Goal: Information Seeking & Learning: Find specific page/section

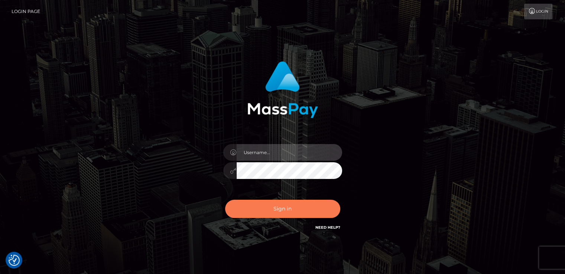
type input "catalinad"
click at [291, 214] on button "Sign in" at bounding box center [282, 209] width 115 height 18
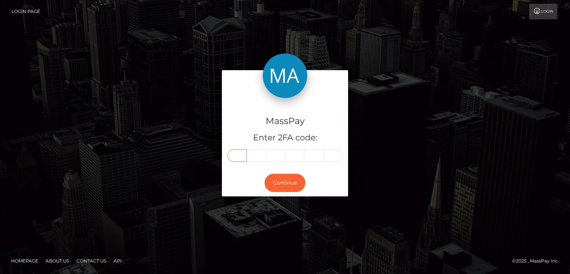
click at [235, 159] on input "text" at bounding box center [237, 155] width 19 height 13
type input "1"
type input "7"
type input "4"
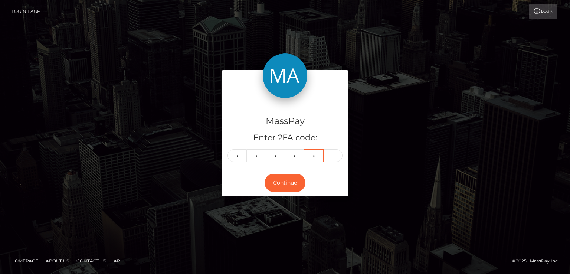
type input "7"
type input "4"
type input "6"
type input "2"
type input "3"
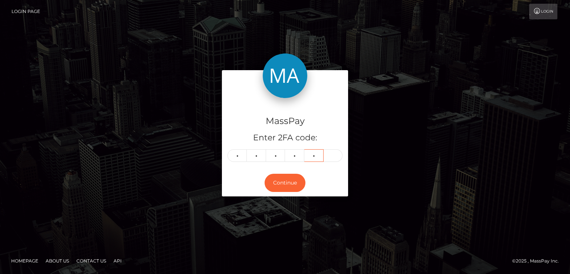
type input "9"
type input "8"
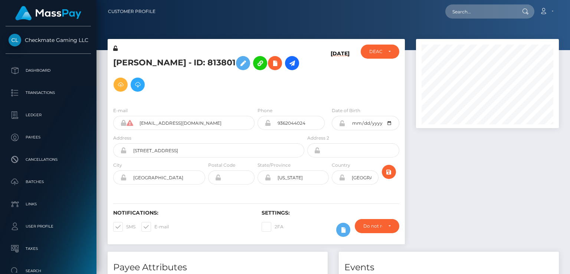
scroll to position [89, 143]
paste input "0203e5de-1ed7-4785-add6-4f39240ae1f3"
type input "0203e5de-1ed7-4785-add6-4f39240ae1f3"
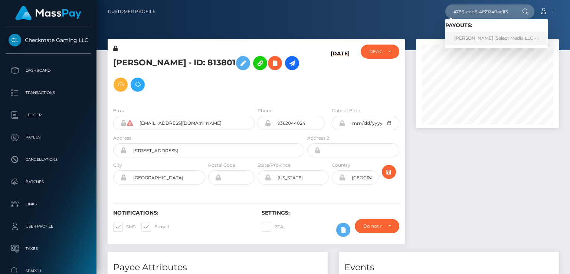
click at [472, 36] on link "Briseida GASTELUM ESCALANTE (Select Media LLC - )" at bounding box center [497, 39] width 102 height 14
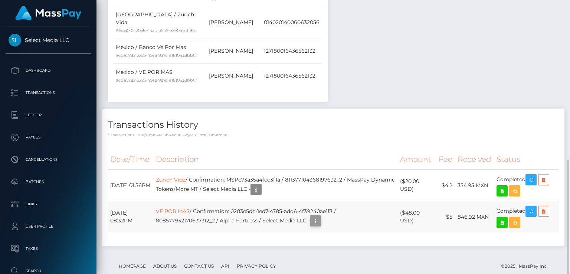
scroll to position [89, 143]
click at [320, 216] on icon "button" at bounding box center [315, 220] width 9 height 9
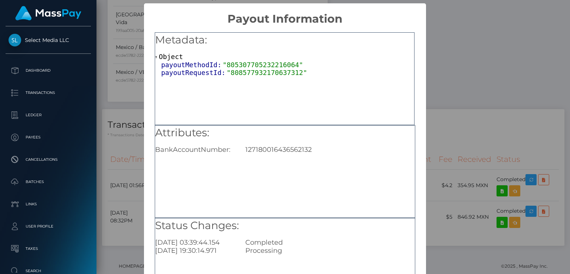
drag, startPoint x: 447, startPoint y: 73, endPoint x: 457, endPoint y: 62, distance: 15.3
click at [447, 72] on div "× Payout Information Metadata: Object payoutMethodId: "805307705232216064" payo…" at bounding box center [285, 137] width 570 height 274
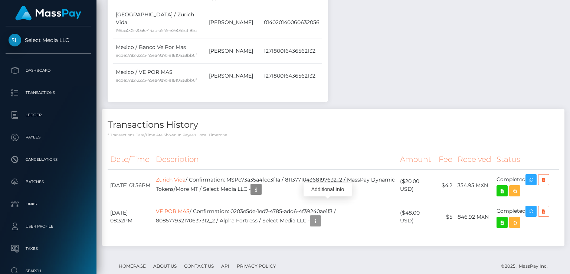
scroll to position [0, 0]
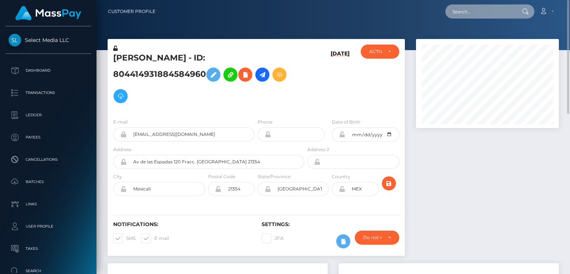
paste input "ee226e14-b781-434d-b883-86a3777e3fdf"
type input "ee226e14-b781-434d-b883-86a3777e3fdf"
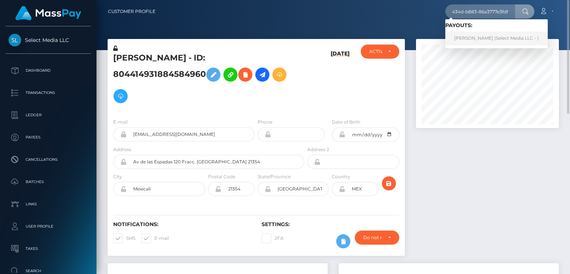
scroll to position [0, 0]
click at [472, 37] on link "LALESKA DRIELE PINHEIRO (Select Media LLC - )" at bounding box center [497, 39] width 102 height 14
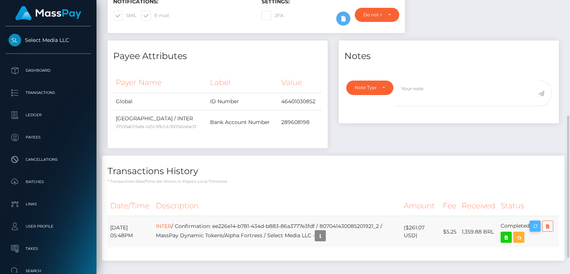
scroll to position [89, 143]
click at [535, 229] on icon "button" at bounding box center [535, 226] width 9 height 9
click at [325, 234] on icon "button" at bounding box center [320, 235] width 9 height 9
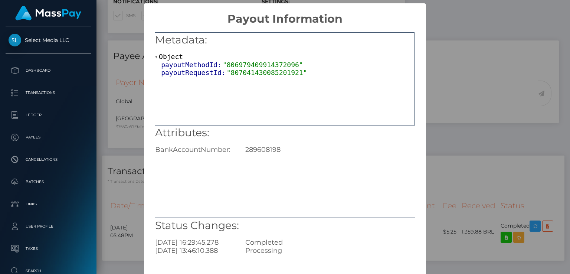
click at [140, 189] on div "× Payout Information Metadata: Object payoutMethodId: "806979409914372096" payo…" at bounding box center [285, 137] width 570 height 274
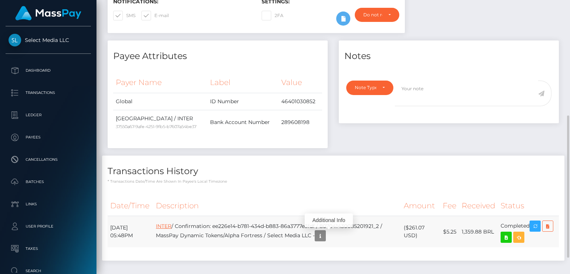
click at [172, 225] on link "INTER" at bounding box center [164, 226] width 16 height 7
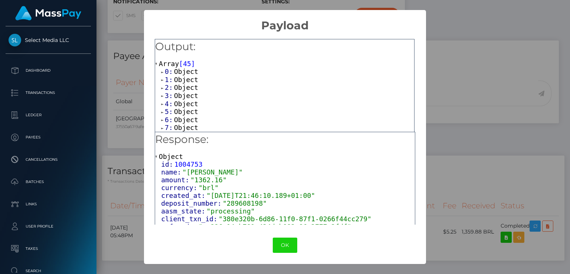
scroll to position [56, 0]
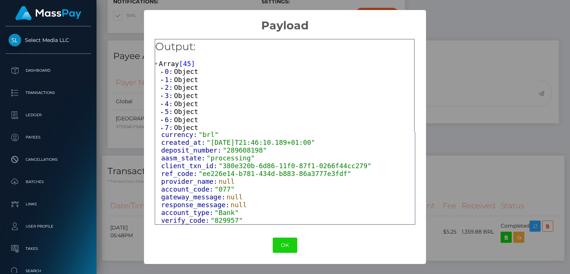
click at [117, 142] on div "× Payload Output: Array [ 45 ] 0: Object 1: Object 2: Object 3: Object 4: Objec…" at bounding box center [285, 137] width 570 height 274
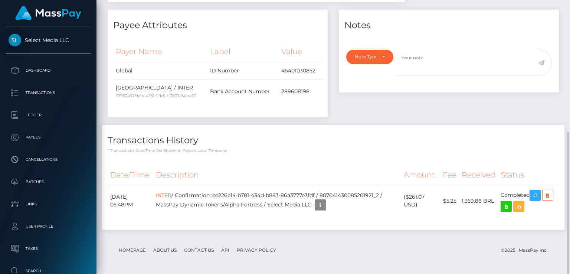
scroll to position [0, 0]
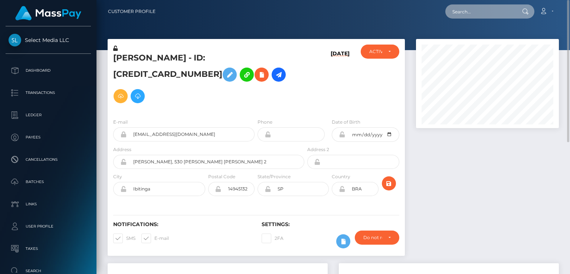
paste input "616505"
type input "616505"
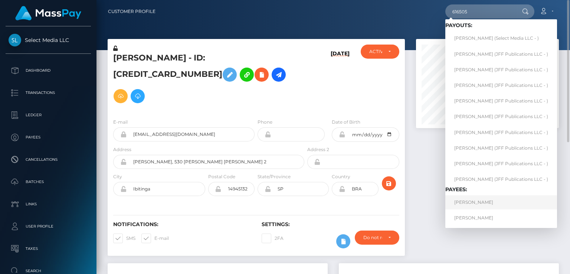
drag, startPoint x: 480, startPoint y: 201, endPoint x: 474, endPoint y: 192, distance: 10.5
click at [481, 200] on link "Cenyan Wu" at bounding box center [502, 202] width 112 height 14
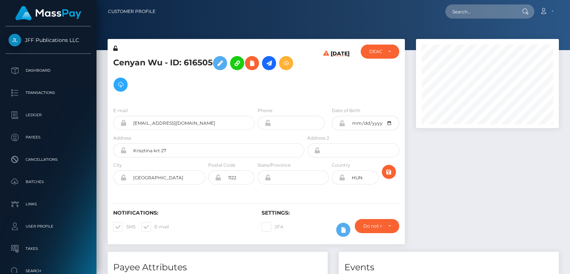
scroll to position [89, 143]
click at [177, 63] on h5 "Cenyan Wu - ID: 616505" at bounding box center [206, 73] width 187 height 43
copy h5 "Cenyan Wu - ID: 616505"
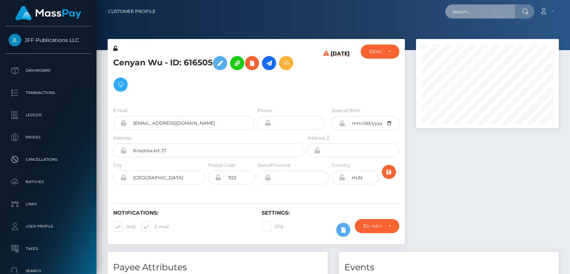
click at [486, 9] on input "text" at bounding box center [481, 11] width 70 height 14
type input "PY61937841"
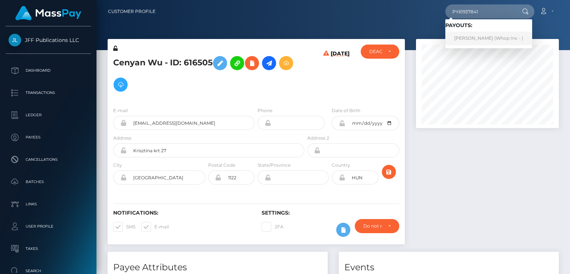
click at [465, 39] on link "Muhammad Shahzaib (Whop Inc - )" at bounding box center [489, 39] width 87 height 14
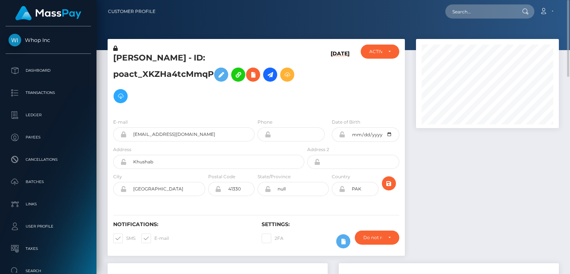
click at [154, 59] on h5 "[PERSON_NAME] - ID: poact_XKZHa4tcMmqP" at bounding box center [206, 79] width 187 height 55
copy h5 "[PERSON_NAME] - ID: poact_XKZHa4tcMmqP"
click at [465, 12] on input "text" at bounding box center [481, 11] width 70 height 14
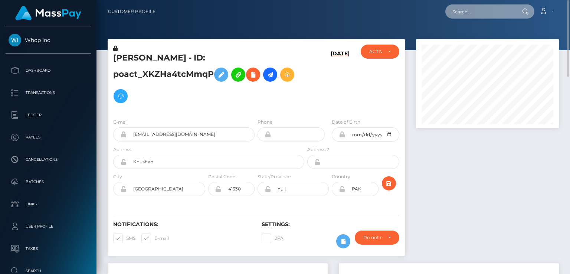
paste input "138287"
type input "138287"
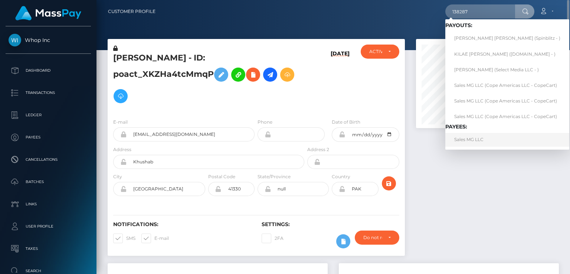
click at [469, 143] on link "Sales MG LLC" at bounding box center [508, 140] width 124 height 14
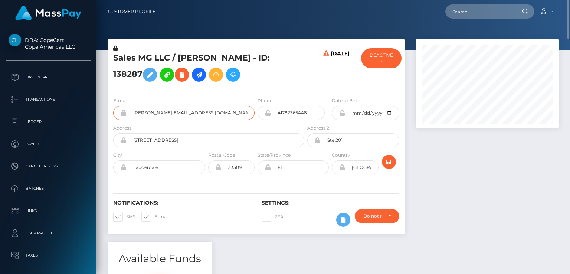
click at [166, 113] on input "m.gmoser@niklaspedde.com" at bounding box center [191, 113] width 128 height 14
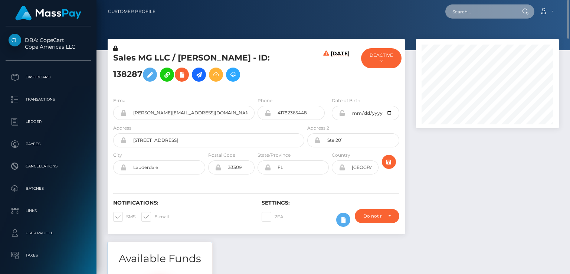
paste input "goharphulpoto127@icloud.com"
type input "goharphulpoto127@icloud.com"
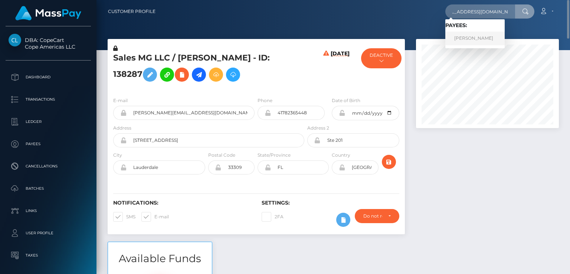
click at [475, 40] on link "Ali Gohar Phulpoto" at bounding box center [475, 39] width 59 height 14
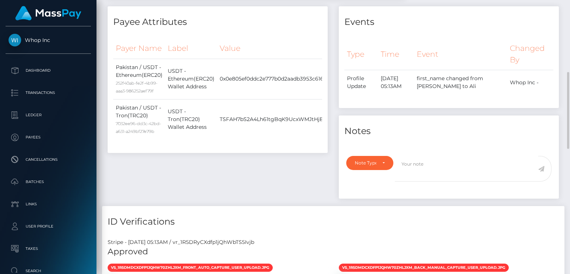
scroll to position [368, 0]
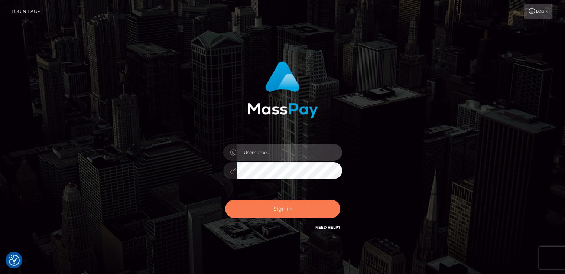
type input "catalinad"
click at [270, 205] on button "Sign in" at bounding box center [282, 209] width 115 height 18
type input "catalinad"
click at [288, 213] on button "Sign in" at bounding box center [282, 209] width 115 height 18
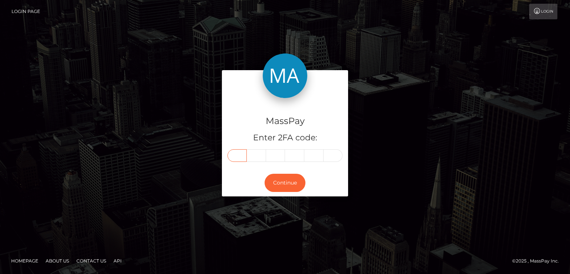
click at [244, 157] on input "text" at bounding box center [237, 155] width 19 height 13
type input "4"
type input "9"
type input "2"
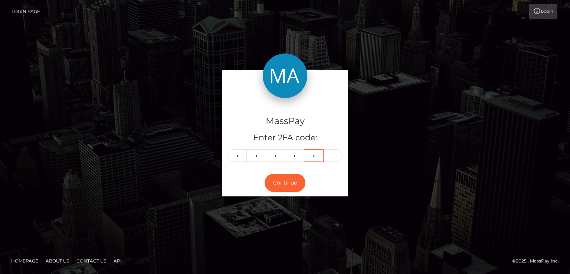
type input "3"
type input "2"
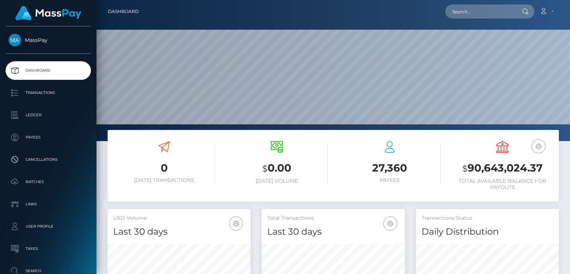
scroll to position [131, 143]
click at [488, 9] on input "text" at bounding box center [481, 11] width 70 height 14
type input "PY61937841"
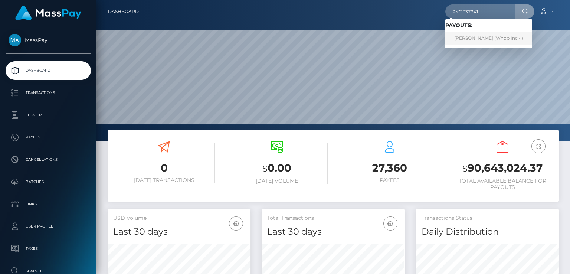
click at [500, 37] on link "Muhammad Shahzaib (Whop Inc - )" at bounding box center [489, 39] width 87 height 14
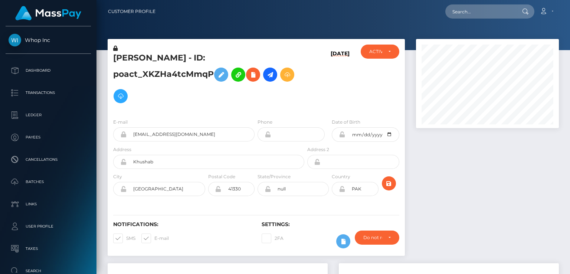
scroll to position [89, 143]
paste input "[PERSON_NAME][EMAIL_ADDRESS][DOMAIN_NAME]"
type input "[PERSON_NAME][EMAIL_ADDRESS][DOMAIN_NAME]"
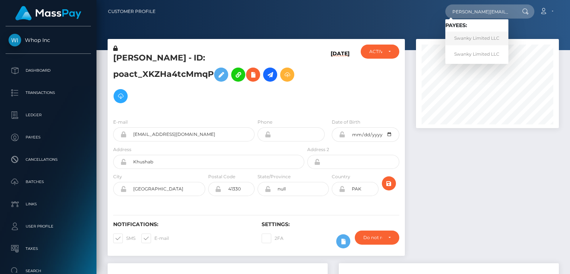
scroll to position [0, 0]
click at [483, 40] on link "Swanky Limited LLC" at bounding box center [477, 39] width 63 height 14
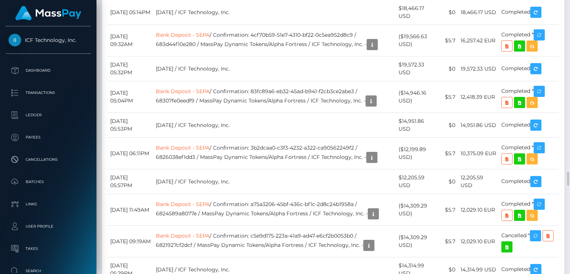
scroll to position [3230, 0]
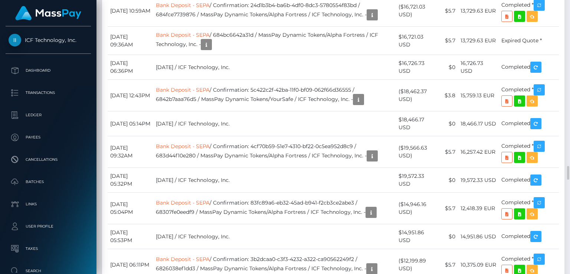
drag, startPoint x: 427, startPoint y: 112, endPoint x: 404, endPoint y: 112, distance: 23.4
copy td "$18,518.81"
drag, startPoint x: 485, startPoint y: 110, endPoint x: 461, endPoint y: 114, distance: 23.7
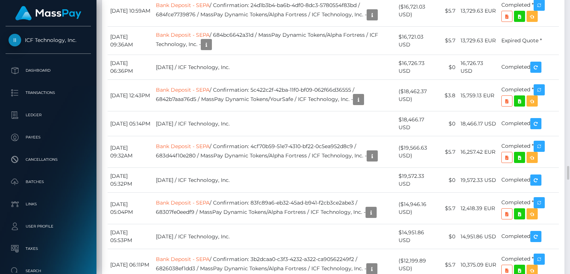
copy td "15,024.77"
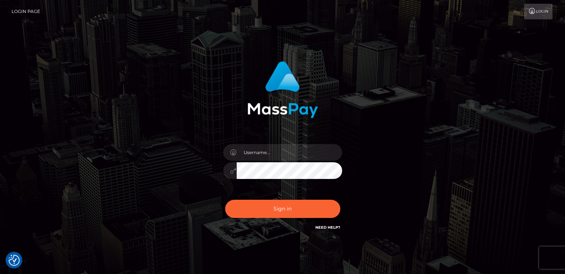
checkbox input "true"
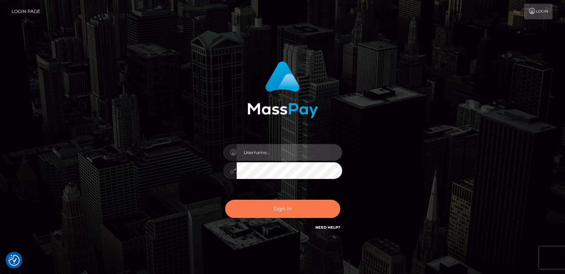
type input "catalinad"
click at [281, 210] on button "Sign in" at bounding box center [282, 209] width 115 height 18
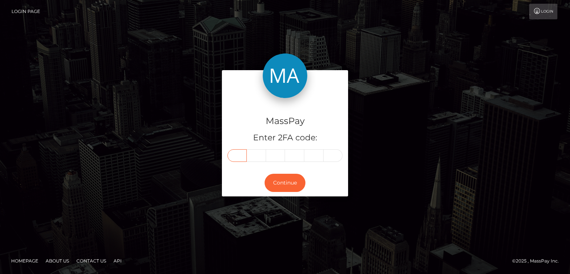
click at [240, 158] on input "text" at bounding box center [237, 155] width 19 height 13
type input "1"
type input "4"
type input "9"
type input "4"
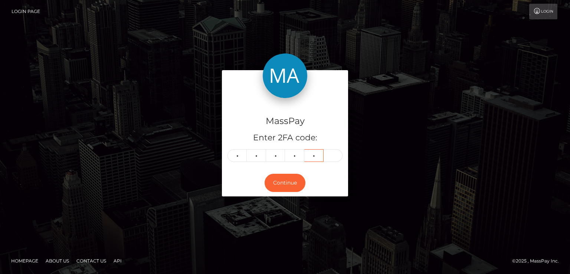
type input "1"
type input "7"
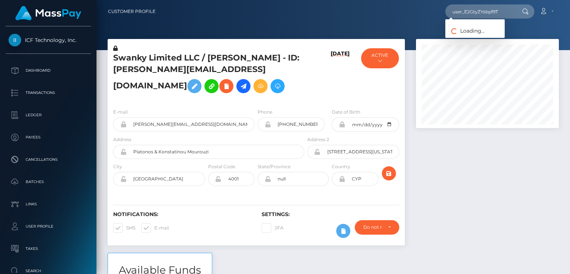
scroll to position [89, 143]
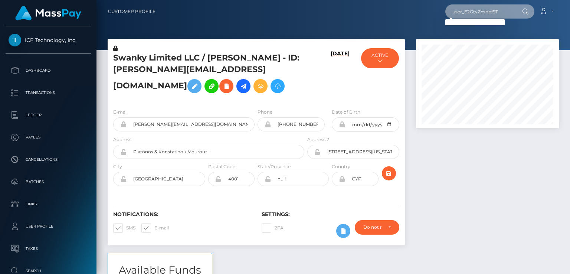
drag, startPoint x: 507, startPoint y: 12, endPoint x: 435, endPoint y: 22, distance: 72.7
click at [435, 22] on nav "Customer Profile user_E2GtyZYsbpf9T Loading... Loading..." at bounding box center [334, 11] width 474 height 23
paste input "poact_Au87vlgs9urY"
type input "poact_Au87vlgs9urY"
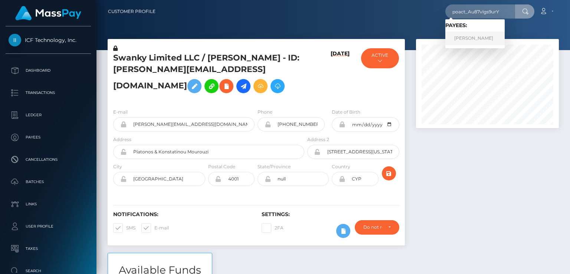
click at [480, 41] on link "Haseeb Ahmed" at bounding box center [475, 39] width 59 height 14
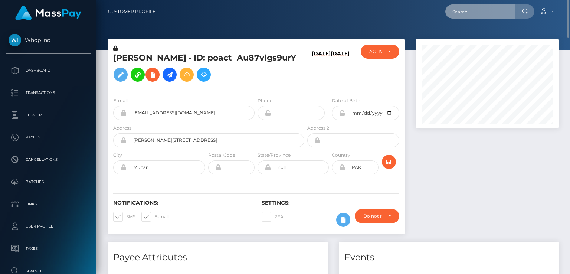
click at [471, 13] on input "text" at bounding box center [481, 11] width 70 height 14
type input "PY61937841"
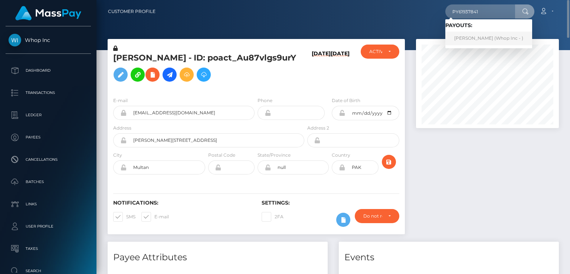
click at [491, 42] on link "Muhammad Shahzaib (Whop Inc - )" at bounding box center [489, 39] width 87 height 14
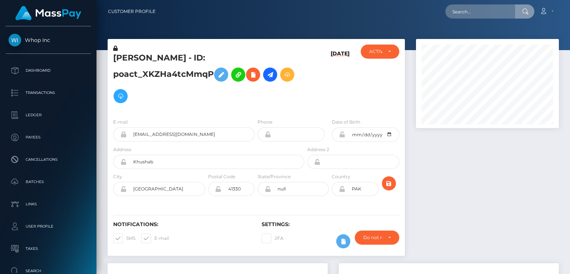
scroll to position [89, 143]
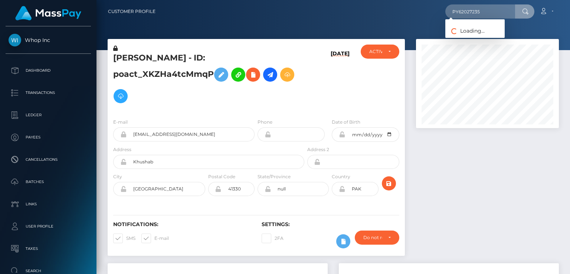
type input "PY62027235"
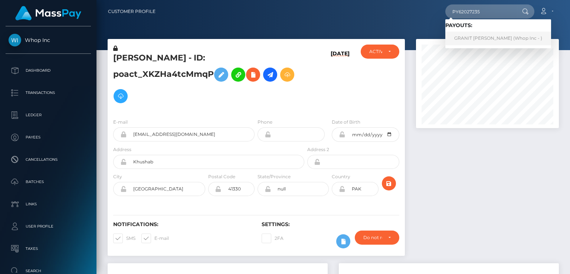
click at [499, 41] on link "GRANIT SPAHIU (Whop Inc - )" at bounding box center [499, 39] width 106 height 14
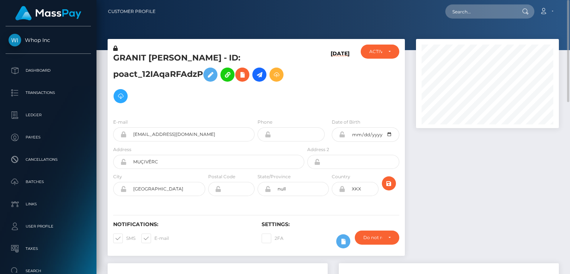
click at [133, 57] on h5 "GRANIT [PERSON_NAME] - ID: poact_12IAqaRFAdzP" at bounding box center [206, 79] width 187 height 55
click at [133, 57] on h5 "GRANIT SPAHIU - ID: poact_12IAqaRFAdzP" at bounding box center [206, 79] width 187 height 55
copy h5 "GRANIT"
paste input "280442"
type input "280442"
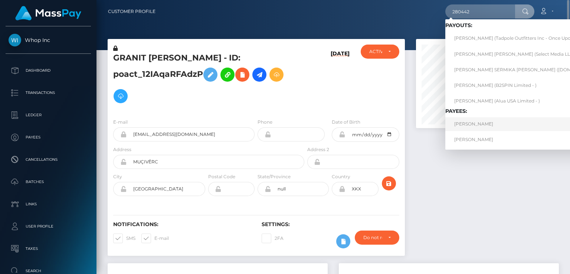
click at [474, 125] on link "Andrei Udrescu" at bounding box center [544, 124] width 196 height 14
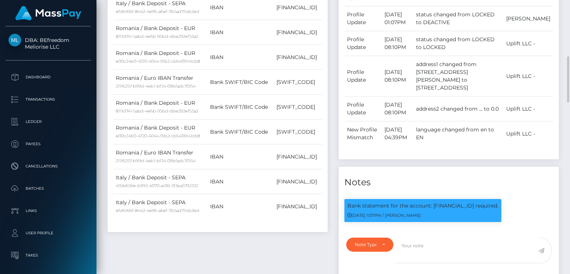
scroll to position [89, 143]
click at [459, 202] on p "Bank statement for the account: [FINANCIAL_ID] required." at bounding box center [423, 206] width 151 height 8
copy p "[FINANCIAL_ID]"
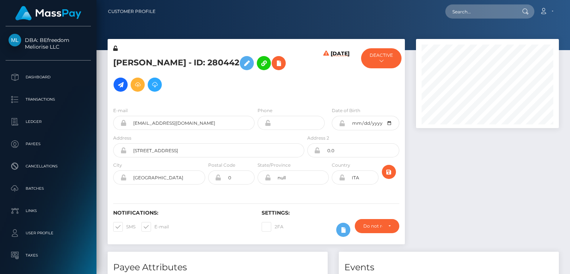
scroll to position [89, 143]
paste input "9086164"
type input "9086164"
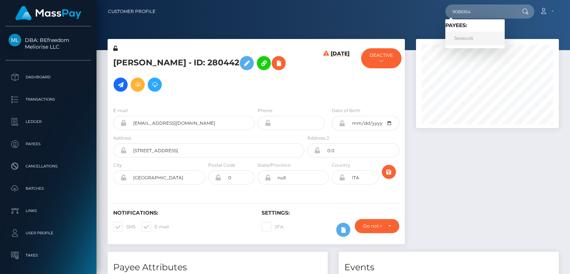
click at [464, 40] on link "Sexsouls" at bounding box center [475, 39] width 59 height 14
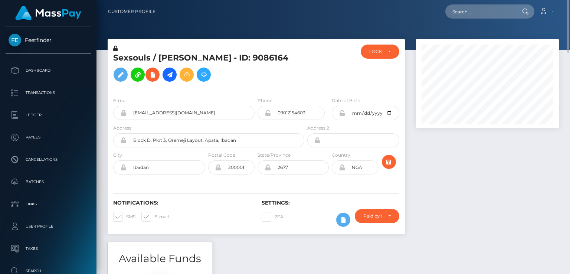
click at [283, 58] on h5 "Sexsouls / [PERSON_NAME] - ID: 9086164" at bounding box center [206, 68] width 187 height 33
click at [283, 58] on h5 "Sexsouls / Sofia Paris Eleanor - ID: 9086164" at bounding box center [206, 68] width 187 height 33
copy h5 "9086164"
click at [474, 11] on input "text" at bounding box center [481, 11] width 70 height 14
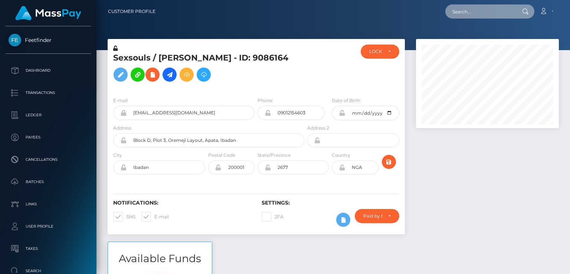
paste input "MSP5b13dc2fde3dbe6"
type input "MSP5b13dc2fde3dbe6"
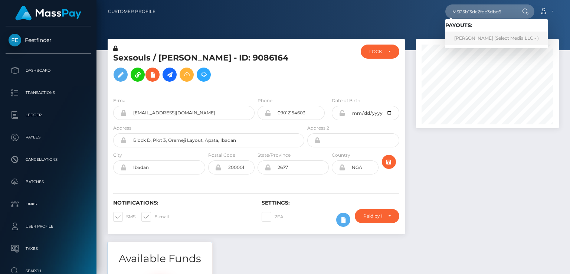
click at [464, 42] on link "Nataly Pallarozo (Select Media LLC - )" at bounding box center [497, 39] width 102 height 14
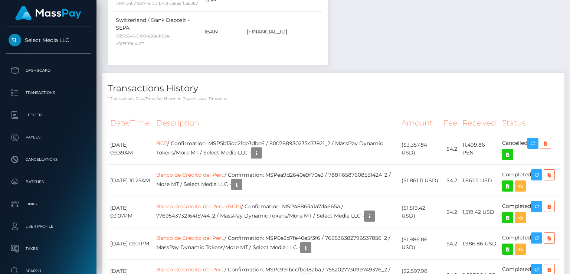
scroll to position [1782, 0]
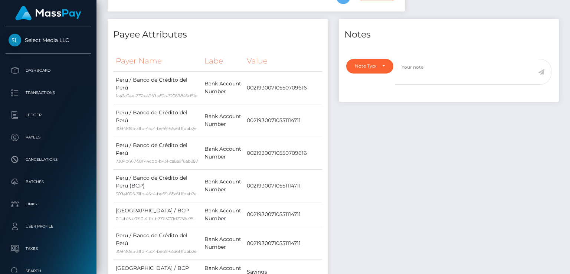
scroll to position [0, 0]
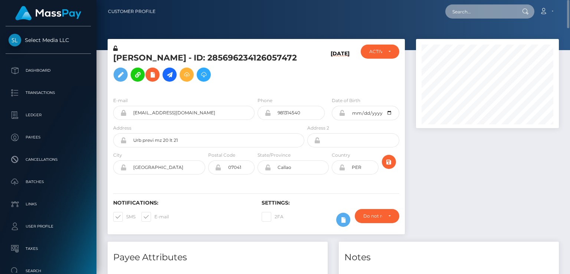
click at [466, 14] on input "text" at bounding box center [481, 11] width 70 height 14
paste input "MSP06010a9587f726d"
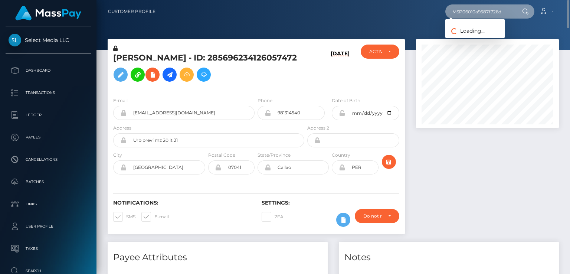
type input "MSP06010a9587f726d"
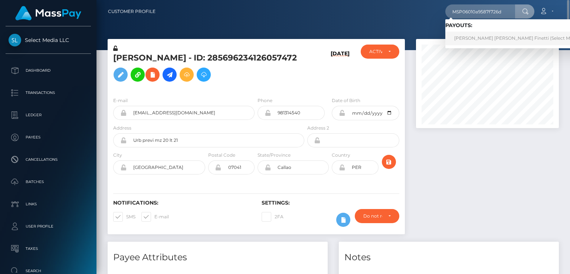
click at [468, 39] on link "Fabrizio Israel Jimenez Finetti (Select Media LLC - )" at bounding box center [525, 39] width 158 height 14
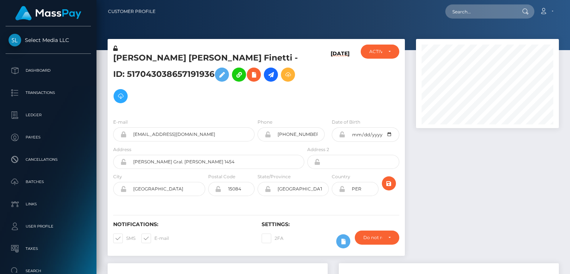
scroll to position [89, 143]
click at [488, 12] on input "text" at bounding box center [481, 11] width 70 height 14
paste input "administracion@latinshow.co"
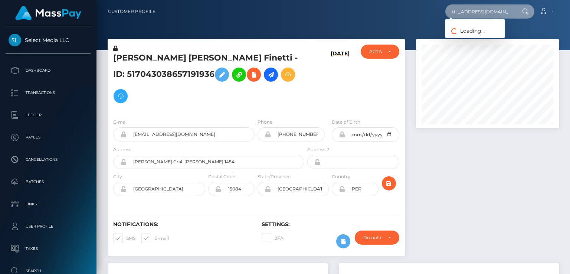
type input "administracion@latinshow.co"
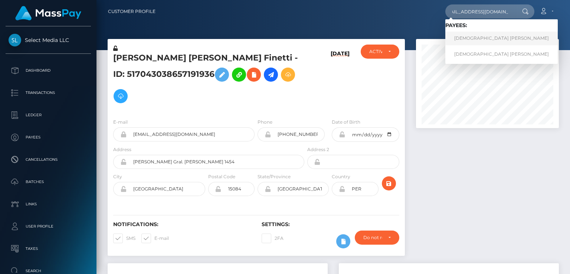
scroll to position [0, 0]
click at [488, 40] on link "Franki Alejandro Bermudez Arroyave" at bounding box center [502, 39] width 112 height 14
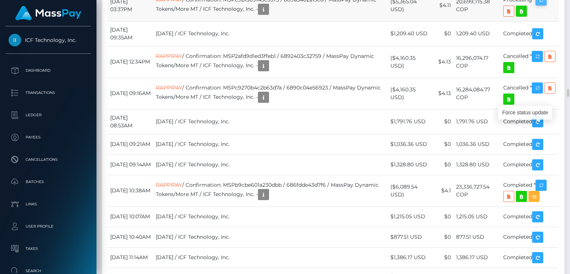
scroll to position [89, 143]
click at [545, 5] on icon "button" at bounding box center [541, 0] width 9 height 9
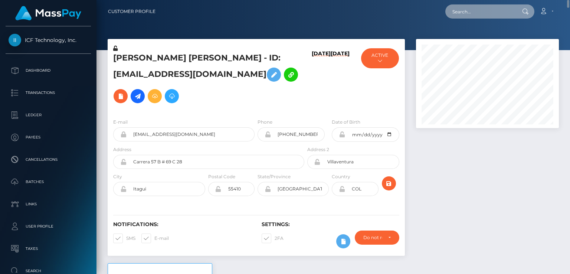
paste input "Vlzfq5Wh3bWGCzNzL4i25uVT62s1"
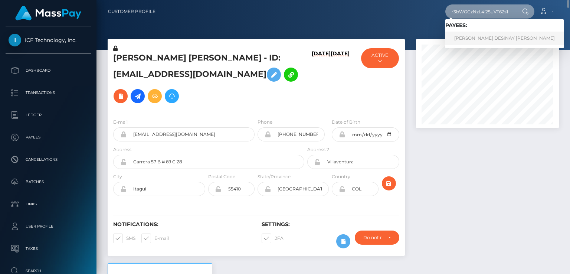
type input "Vlzfq5Wh3bWGCzNzL4i25uVT62s1"
click at [480, 43] on link "JOCELYN DESINAY ALLEN" at bounding box center [505, 39] width 118 height 14
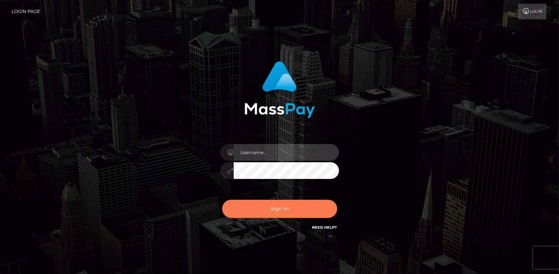
type input "catalinad"
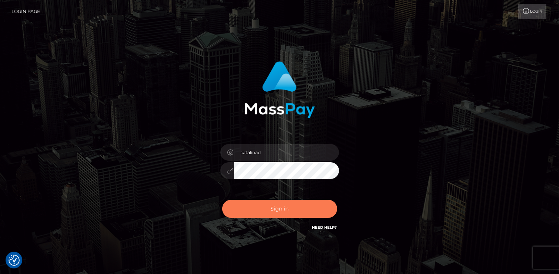
click at [278, 205] on button "Sign in" at bounding box center [279, 209] width 115 height 18
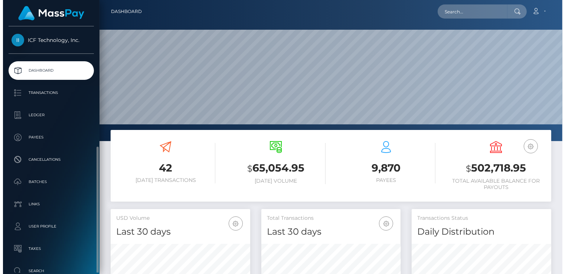
scroll to position [131, 141]
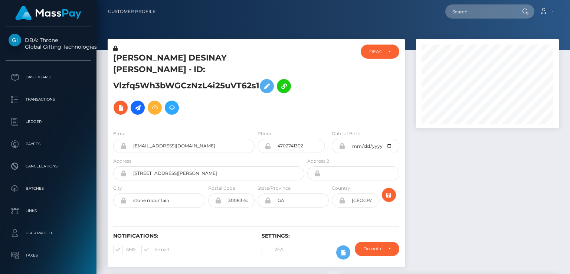
scroll to position [334, 0]
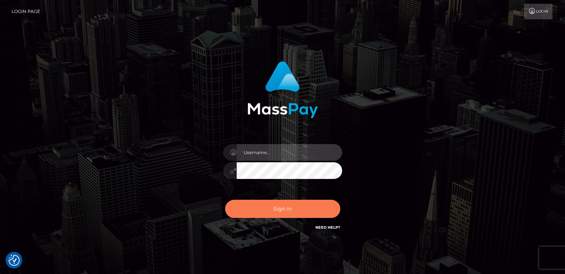
type input "catalinad"
click at [284, 215] on button "Sign in" at bounding box center [282, 209] width 115 height 18
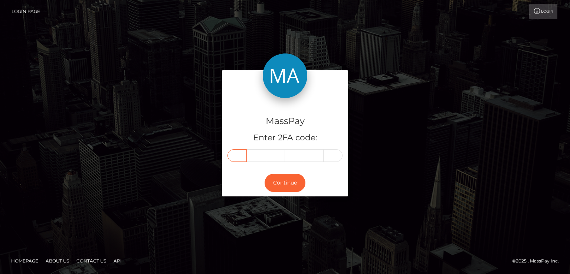
click at [237, 153] on input "text" at bounding box center [237, 155] width 19 height 13
type input "1"
type input "8"
type input "3"
type input "1"
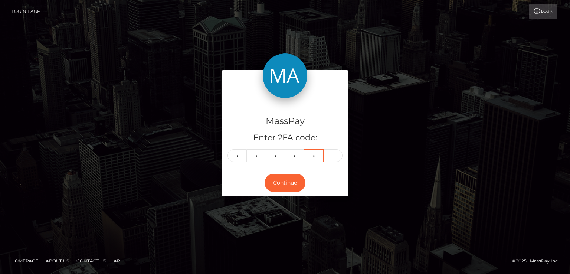
type input "8"
type input "0"
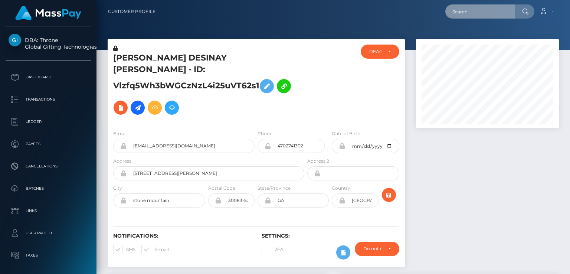
scroll to position [89, 143]
paste input "sleembabar07@gmail.com"
type input "sleembabar07@gmail.com"
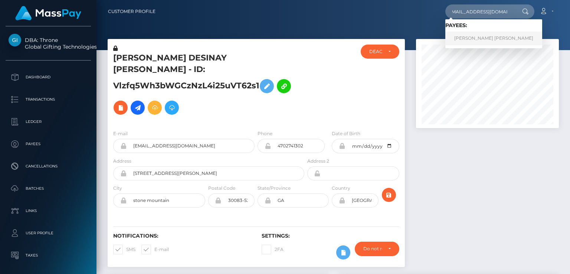
scroll to position [0, 0]
click at [469, 38] on link "AMAN NASIR Nasir" at bounding box center [494, 39] width 97 height 14
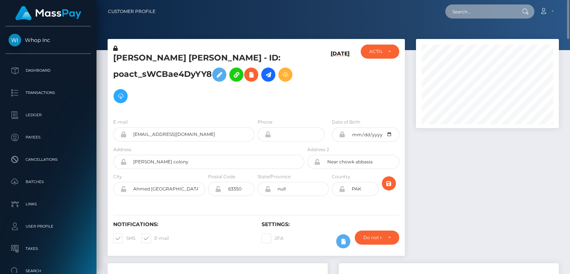
paste input "[EMAIL_ADDRESS][DOMAIN_NAME]"
type input "[EMAIL_ADDRESS][DOMAIN_NAME]"
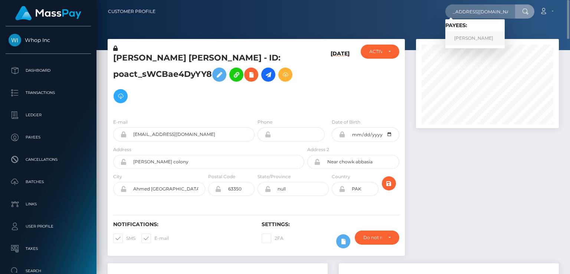
click at [469, 44] on link "[PERSON_NAME]" at bounding box center [475, 39] width 59 height 14
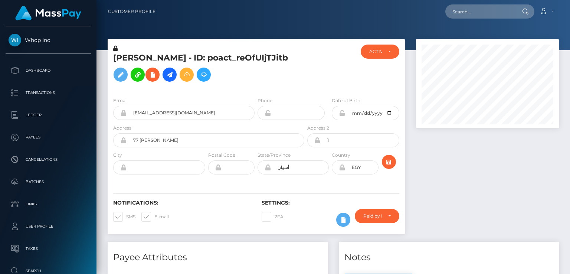
scroll to position [89, 143]
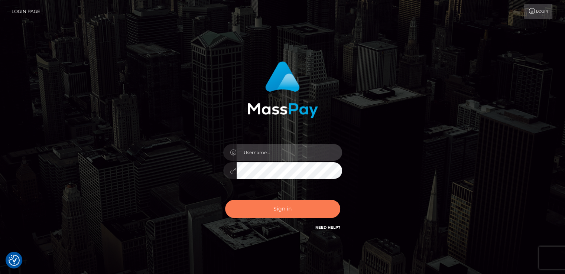
type input "catalinad"
click at [300, 211] on button "Sign in" at bounding box center [282, 209] width 115 height 18
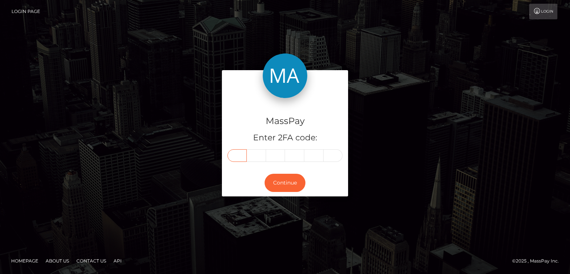
click at [239, 156] on input "text" at bounding box center [237, 155] width 19 height 13
type input "9"
type input "7"
type input "6"
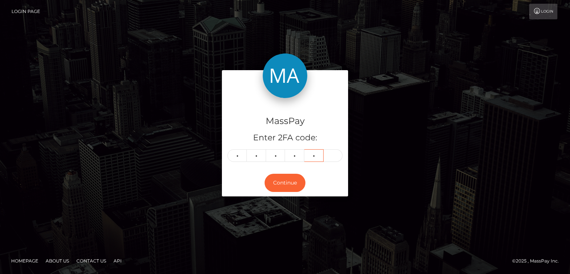
type input "3"
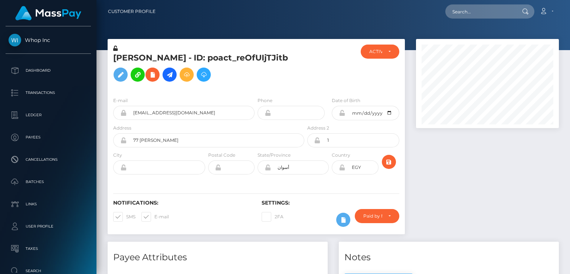
scroll to position [89, 143]
paste input "MSP0e2cb5c3359dcca"
type input "MSP0e2cb5c3359dcca"
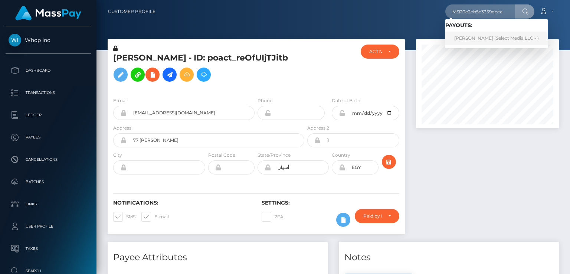
click at [472, 43] on link "Anahi Galan (Select Media LLC - )" at bounding box center [497, 39] width 102 height 14
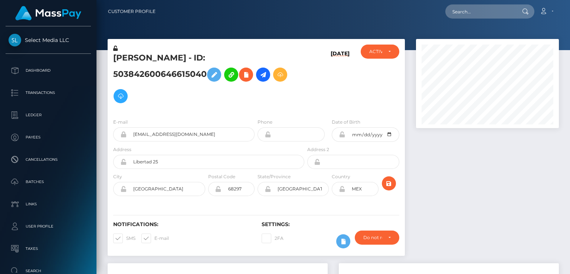
scroll to position [89, 143]
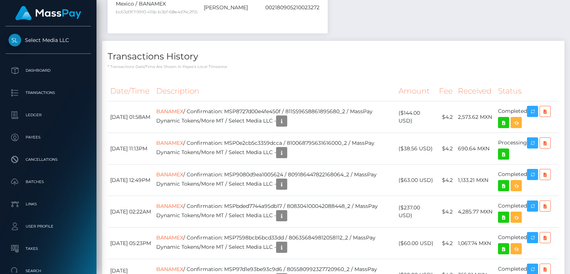
click at [535, 138] on icon "button" at bounding box center [532, 142] width 9 height 9
click at [287, 133] on td "BANAMEX / Confirmation: MSP0e2cb5c3359dcca / 810068795631616000_2 / MassPay Dyn…" at bounding box center [275, 149] width 242 height 32
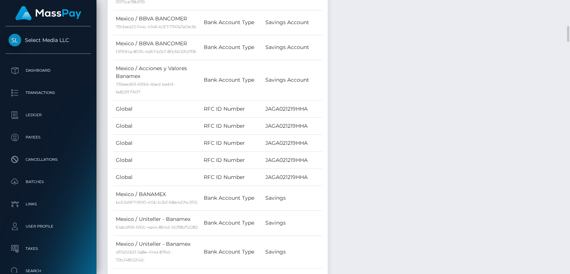
scroll to position [0, 0]
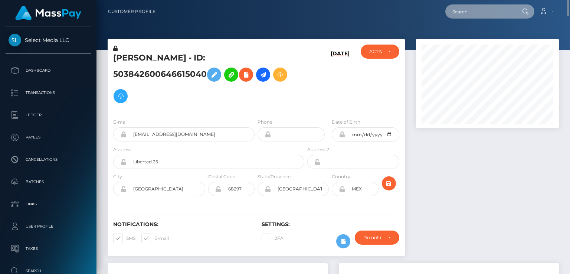
paste input "MSPabba5fa350068d1"
type input "MSPabba5fa350068d1"
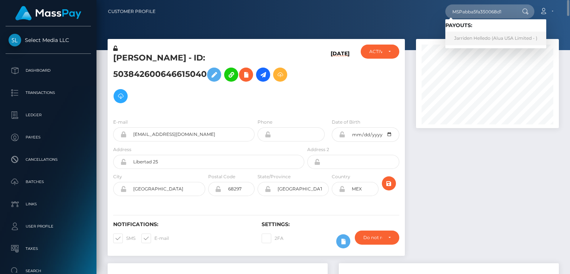
click at [472, 43] on link "Jarriden Helledo (Alua USA Limited - )" at bounding box center [496, 39] width 101 height 14
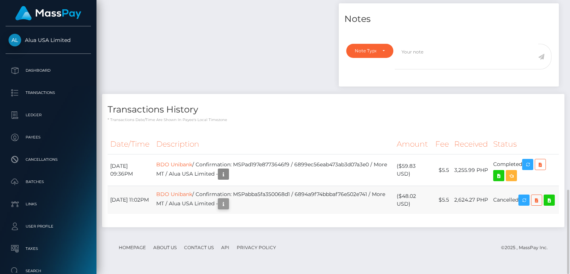
scroll to position [89, 143]
click at [228, 205] on icon "button" at bounding box center [223, 203] width 9 height 9
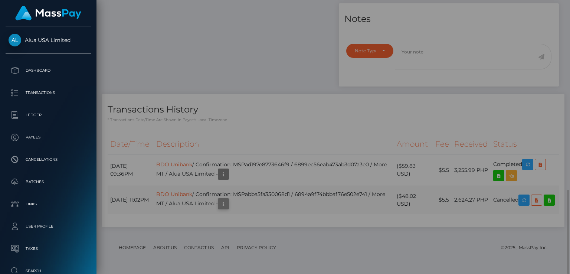
scroll to position [0, 0]
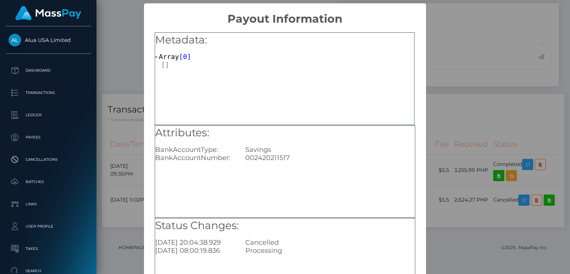
click at [473, 83] on div "× Payout Information Metadata: Array [ 0 ] Attributes: BankAccountType: Savings…" at bounding box center [285, 137] width 570 height 274
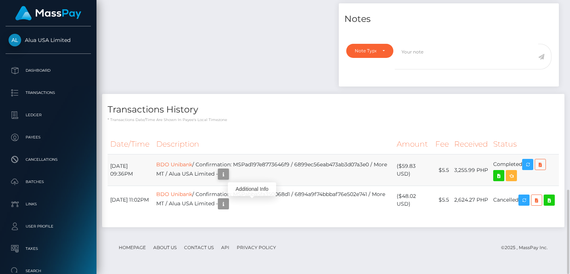
scroll to position [89, 143]
click at [228, 173] on icon "button" at bounding box center [223, 174] width 9 height 9
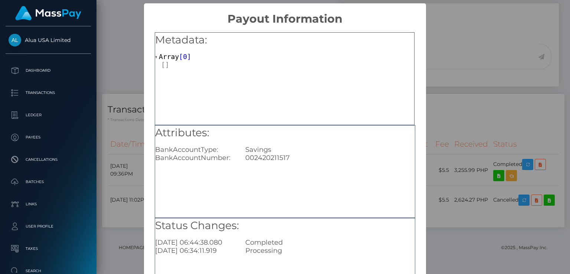
click at [446, 92] on div "× Payout Information Metadata: Array [ 0 ] Attributes: BankAccountType: Savings…" at bounding box center [285, 137] width 570 height 274
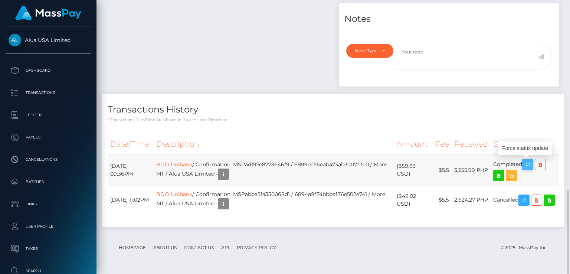
click at [532, 164] on icon "button" at bounding box center [527, 164] width 9 height 9
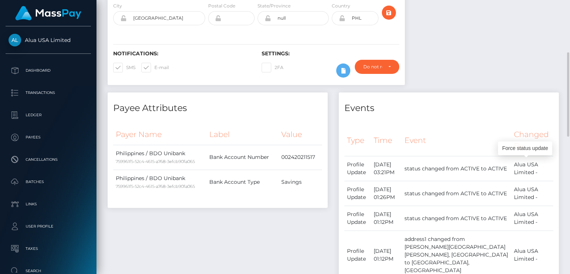
scroll to position [0, 0]
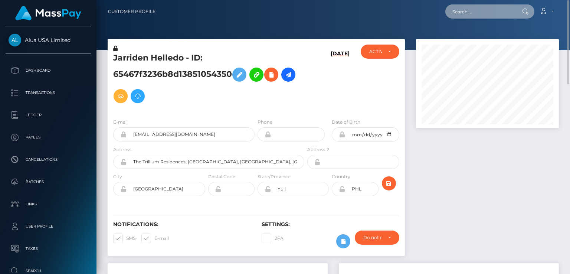
paste input "Vlzfq5Wh3bWGCzNzL4i25uVT62s1"
type input "Vlzfq5Wh3bWGCzNzL4i25uVT62s1"
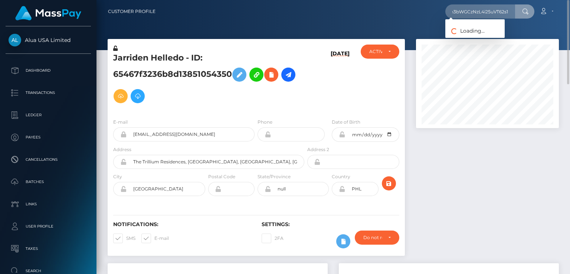
scroll to position [0, 0]
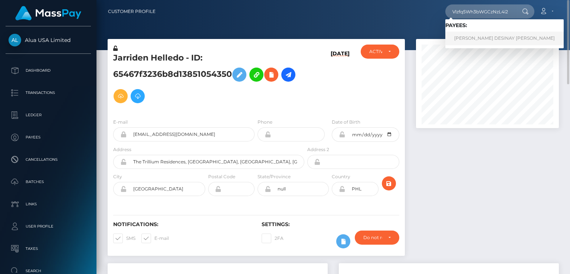
drag, startPoint x: 463, startPoint y: 42, endPoint x: 419, endPoint y: 51, distance: 45.5
click at [463, 42] on link "JOCELYN DESINAY ALLEN" at bounding box center [505, 39] width 118 height 14
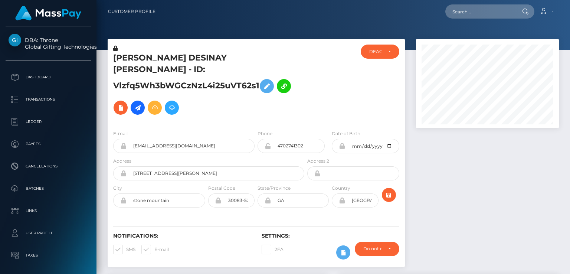
scroll to position [89, 143]
click at [165, 59] on h5 "JOCELYN DESINAY ALLEN - ID: Vlzfq5Wh3bWGCzNzL4i25uVT62s1" at bounding box center [206, 85] width 187 height 66
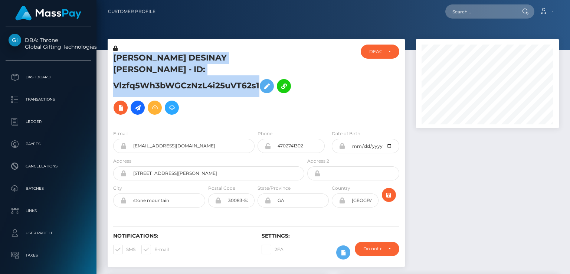
click at [165, 59] on h5 "JOCELYN DESINAY ALLEN - ID: Vlzfq5Wh3bWGCzNzL4i25uVT62s1" at bounding box center [206, 85] width 187 height 66
copy h5 "JOCELYN DESINAY ALLEN - ID: Vlzfq5Wh3bWGCzNzL4i25uVT62s1"
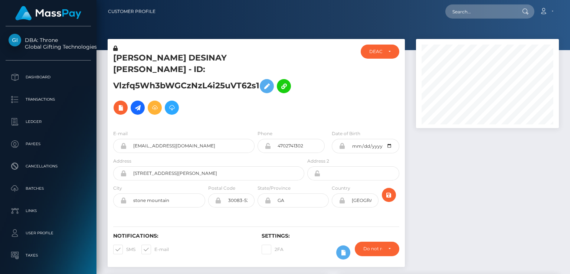
drag, startPoint x: 229, startPoint y: 92, endPoint x: 225, endPoint y: 91, distance: 5.2
click at [229, 92] on h5 "JOCELYN DESINAY ALLEN - ID: Vlzfq5Wh3bWGCzNzL4i25uVT62s1" at bounding box center [206, 85] width 187 height 66
click at [190, 76] on h5 "JOCELYN DESINAY ALLEN - ID: Vlzfq5Wh3bWGCzNzL4i25uVT62s1" at bounding box center [206, 85] width 187 height 66
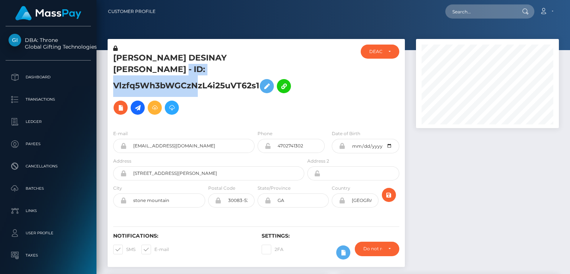
click at [190, 76] on h5 "JOCELYN DESINAY ALLEN - ID: Vlzfq5Wh3bWGCzNzL4i25uVT62s1" at bounding box center [206, 85] width 187 height 66
copy h5 "Vlzfq5Wh3bWGCzNzL4i25uVT62s1"
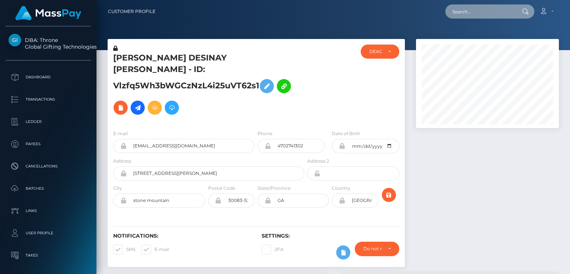
paste input "MSP80be0d199f566c9"
type input "MSP80be0d199f566c9"
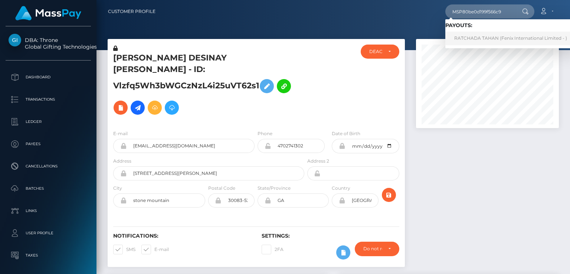
click at [472, 39] on link "RATCHADA TAHAN (Fenix International Limited - )" at bounding box center [511, 39] width 131 height 14
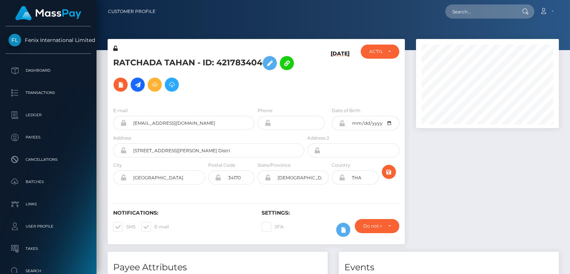
scroll to position [89, 143]
click at [337, 84] on h6 "[DATE]" at bounding box center [340, 74] width 19 height 48
click at [383, 98] on div "ACTIVE DEACTIVE CLOSED ACTIVE" at bounding box center [379, 73] width 49 height 56
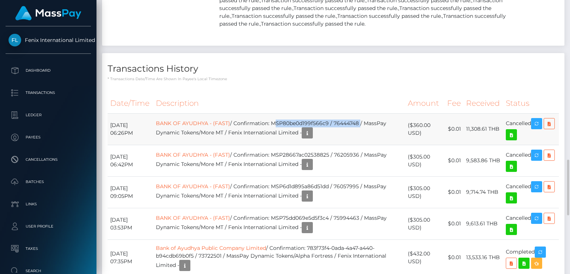
drag, startPoint x: 284, startPoint y: 123, endPoint x: 373, endPoint y: 121, distance: 88.8
click at [373, 121] on td "BANK OF AYUDHYA - (FAST) / Confirmation: MSP80be0d199f566c9 / 76444748 / MassPa…" at bounding box center [279, 129] width 252 height 32
copy td "MSP80be0d199f566c9 / 76444748"
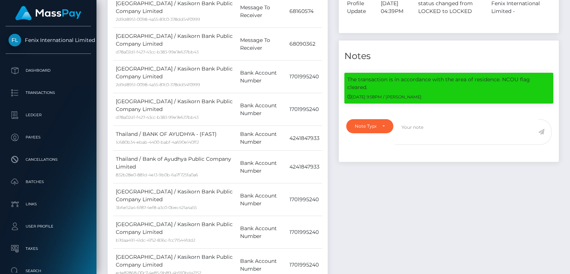
scroll to position [0, 0]
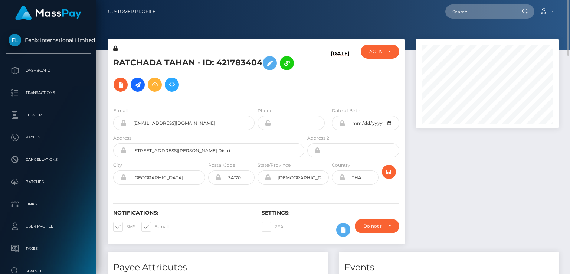
click at [166, 60] on h5 "RATCHADA TAHAN - ID: 421783404" at bounding box center [206, 73] width 187 height 43
copy h5 "RATCHADA TAHAN - ID: 421783404"
click at [479, 12] on input "text" at bounding box center [481, 11] width 70 height 14
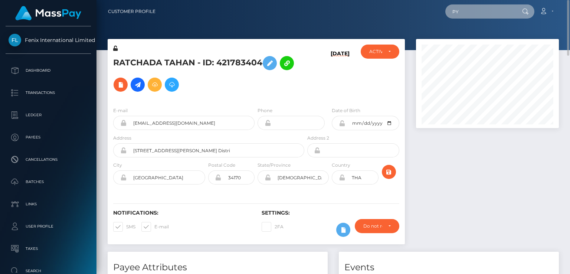
type input "PY62027235"
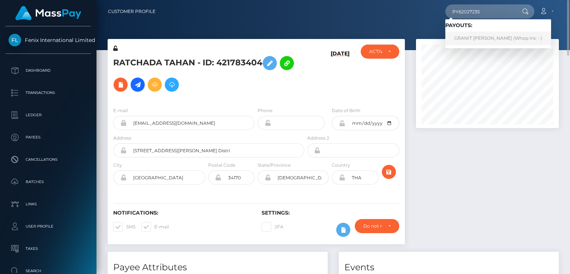
click at [462, 41] on link "GRANIT SPAHIU (Whop Inc - )" at bounding box center [499, 39] width 106 height 14
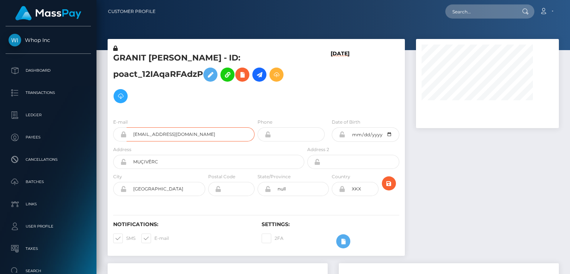
click at [181, 127] on input "[EMAIL_ADDRESS][DOMAIN_NAME]" at bounding box center [191, 134] width 128 height 14
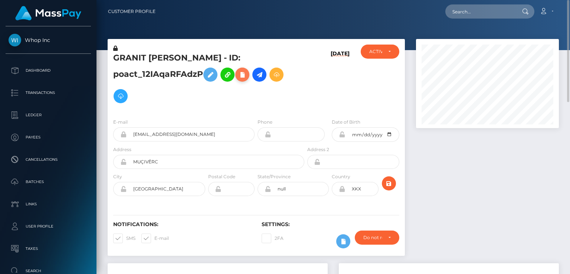
click at [238, 78] on icon at bounding box center [242, 74] width 9 height 9
select select
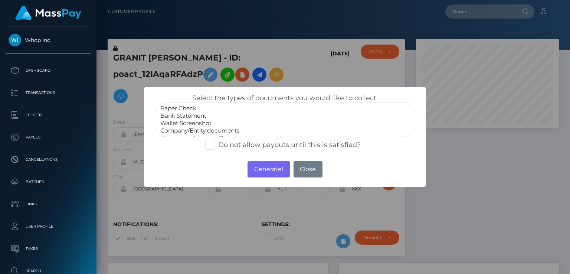
click at [465, 217] on div "× Select the types of documents you would like to collect: Paper Check Bank Sta…" at bounding box center [285, 137] width 570 height 274
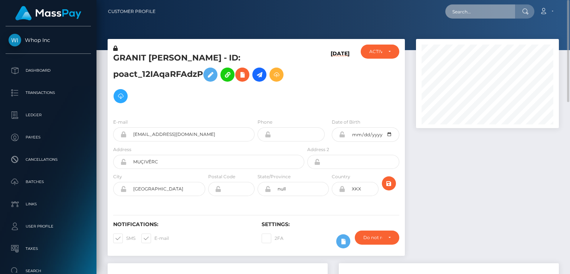
click at [465, 9] on input "text" at bounding box center [481, 11] width 70 height 14
paste input "poact_5dhGncFjc4m3"
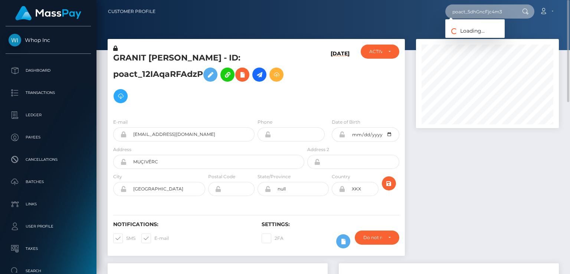
type input "poact_5dhGncFjc4m3"
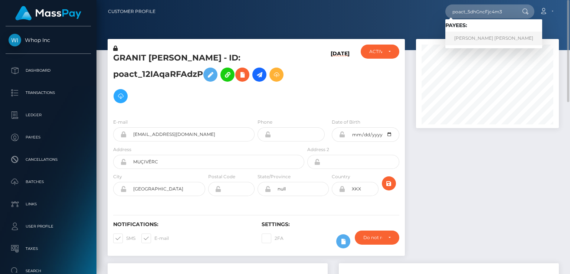
click at [470, 42] on link "TUSHAR LALJIBHAI PARMAR" at bounding box center [494, 39] width 97 height 14
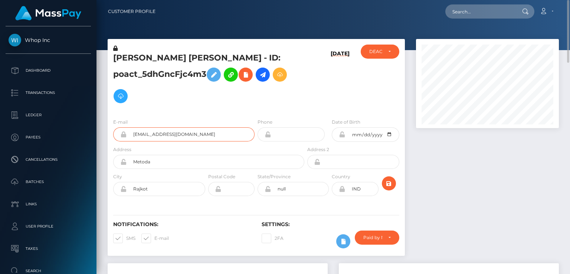
click at [165, 134] on input "[EMAIL_ADDRESS][DOMAIN_NAME]" at bounding box center [191, 134] width 128 height 14
click at [135, 56] on h5 "[PERSON_NAME] [PERSON_NAME] - ID: poact_5dhGncFjc4m3" at bounding box center [206, 79] width 187 height 55
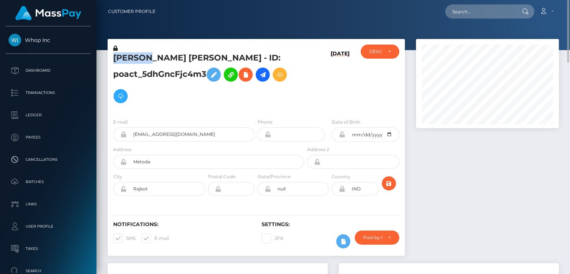
copy h5 "TUSHAR"
click at [164, 75] on h5 "[PERSON_NAME] [PERSON_NAME] - ID: poact_5dhGncFjc4m3" at bounding box center [206, 79] width 187 height 55
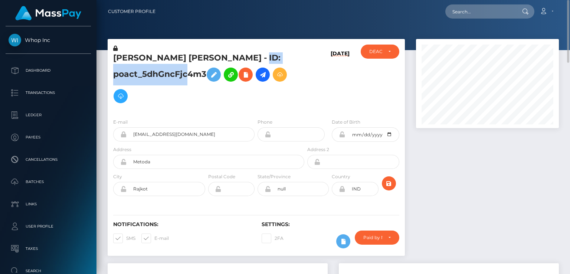
click at [164, 75] on h5 "[PERSON_NAME] [PERSON_NAME] - ID: poact_5dhGncFjc4m3" at bounding box center [206, 79] width 187 height 55
copy h5 "poact_5dhGncFjc4m3"
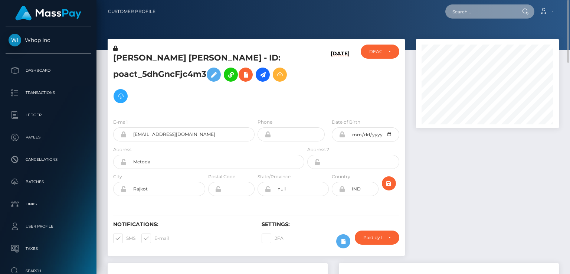
paste input "poact_egTGNETKF97F"
type input "poact_egTGNETKF97F"
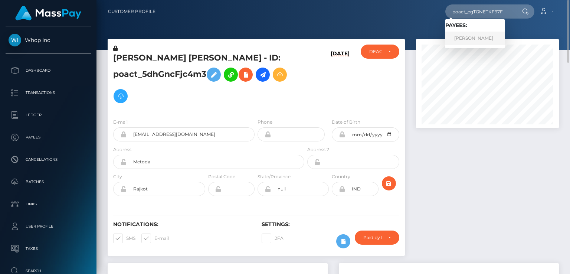
click at [479, 40] on link "[PERSON_NAME]" at bounding box center [475, 39] width 59 height 14
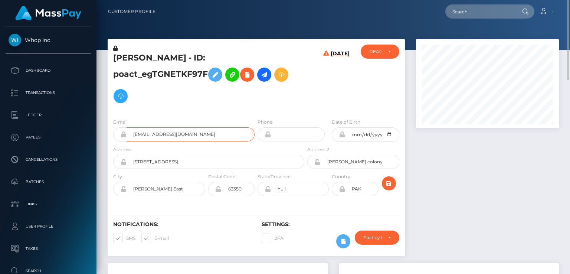
click at [161, 136] on input "jhonfy0002@gmail.com" at bounding box center [191, 134] width 128 height 14
click at [160, 136] on input "jhonfy0002@gmail.com" at bounding box center [191, 134] width 128 height 14
click at [249, 76] on icon at bounding box center [247, 74] width 9 height 9
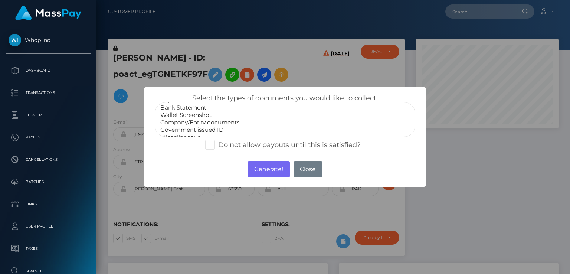
scroll to position [15, 0]
select select "Government issued ID"
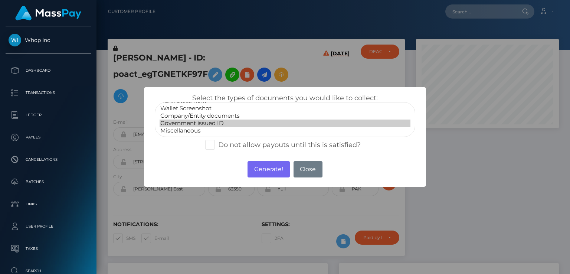
click at [199, 124] on option "Government issued ID" at bounding box center [285, 123] width 251 height 7
click at [267, 172] on button "Generate!" at bounding box center [269, 169] width 42 height 16
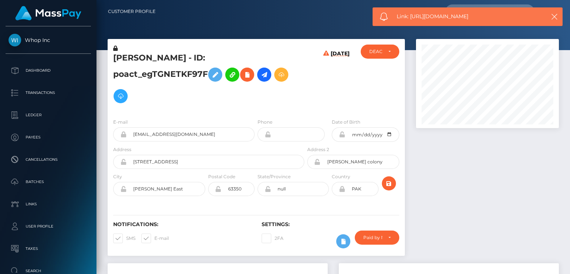
click at [440, 17] on span "Link: https://l.maspay.io/LgAbd" at bounding box center [467, 17] width 141 height 8
copy span "Link: https://l.maspay.io/LgAbd"
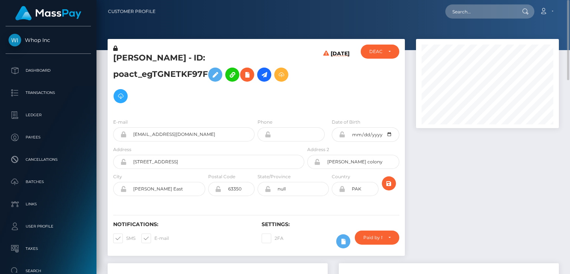
click at [128, 58] on h5 "Muhammad Afzal - ID: poact_egTGNETKF97F" at bounding box center [206, 79] width 187 height 55
copy h5 "Muhammad"
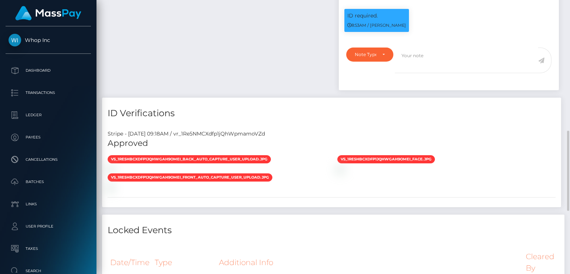
scroll to position [0, 0]
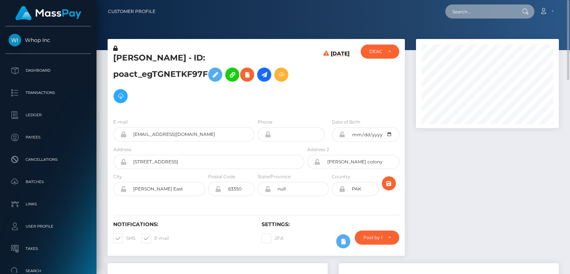
paste input "poact_ntFwetOpboUT"
type input "poact_ntFwetOpboUT"
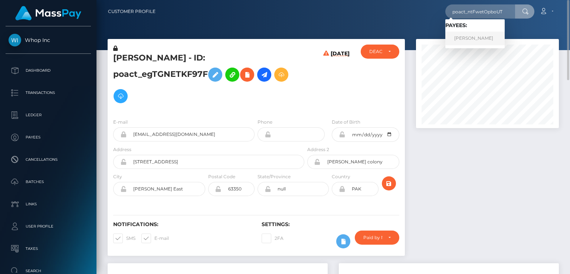
click at [469, 40] on link "Shuja Ahmad" at bounding box center [475, 39] width 59 height 14
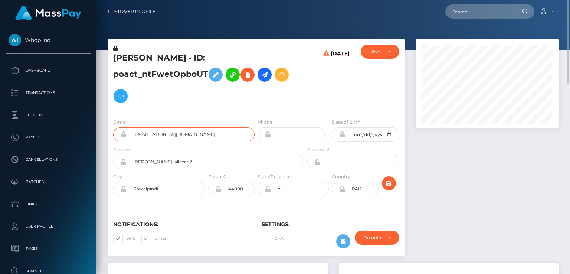
click at [162, 127] on input "[EMAIL_ADDRESS][DOMAIN_NAME]" at bounding box center [191, 134] width 128 height 14
click at [162, 127] on input "ahmedkafeel125@gmail.com" at bounding box center [191, 134] width 128 height 14
click at [130, 58] on h5 "Shuja Ahmad - ID: poact_ntFwetOpboUT" at bounding box center [206, 79] width 187 height 55
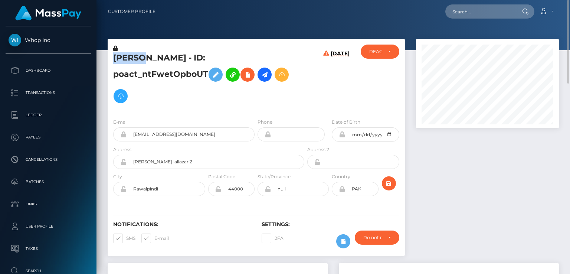
copy h5 "Shuja"
click at [243, 74] on icon at bounding box center [247, 74] width 9 height 9
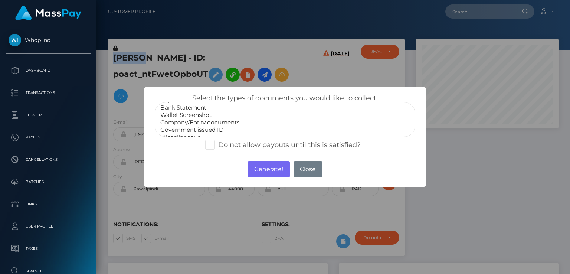
scroll to position [15, 0]
select select "Government issued ID"
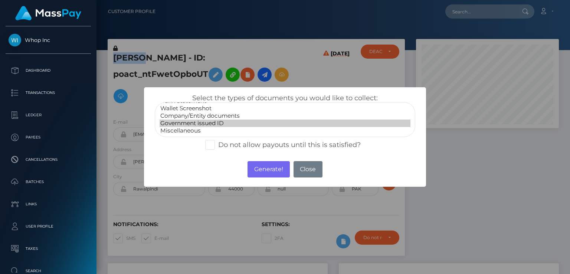
click at [204, 121] on option "Government issued ID" at bounding box center [285, 123] width 251 height 7
click at [263, 174] on button "Generate!" at bounding box center [269, 169] width 42 height 16
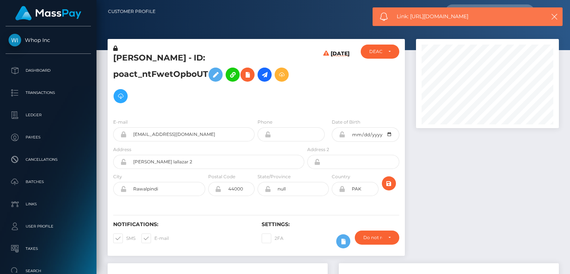
click at [434, 16] on span "Link: https://l.maspay.io/2gAnt" at bounding box center [467, 17] width 141 height 8
copy span "Link: https://l.maspay.io/2gAnt"
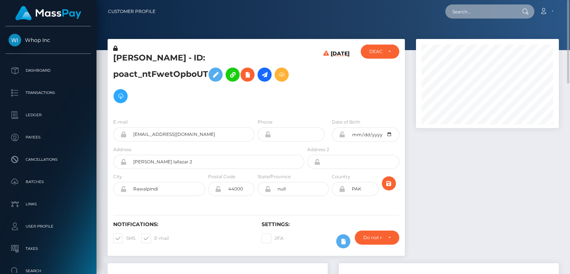
paste input "poact_f2k62Ejm8FC8"
type input "poact_f2k62Ejm8FC8"
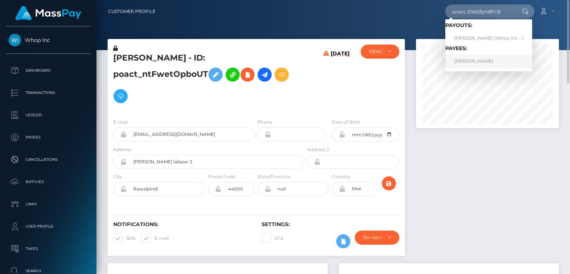
click at [472, 61] on link "Thierry Stephane Alexis" at bounding box center [489, 62] width 87 height 14
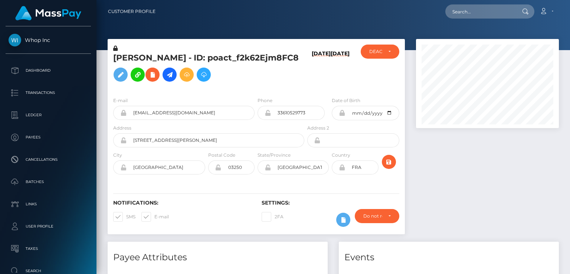
scroll to position [89, 143]
drag, startPoint x: 0, startPoint y: 0, endPoint x: 162, endPoint y: 133, distance: 210.0
click at [162, 120] on input "[EMAIL_ADDRESS][DOMAIN_NAME]" at bounding box center [191, 113] width 128 height 14
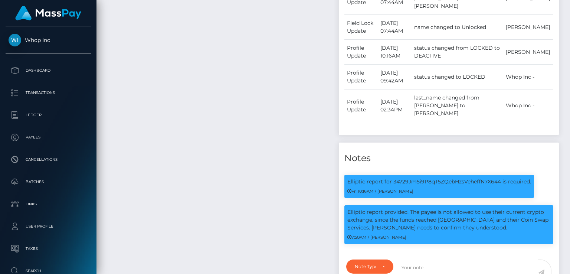
scroll to position [0, 0]
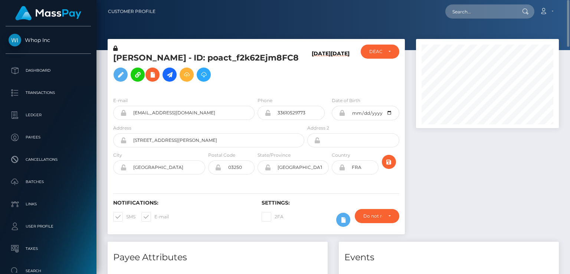
click at [126, 55] on h5 "Thierry Stephane Alexis - ID: poact_f2k62Ejm8FC8" at bounding box center [206, 68] width 187 height 33
copy h5 "Thierry"
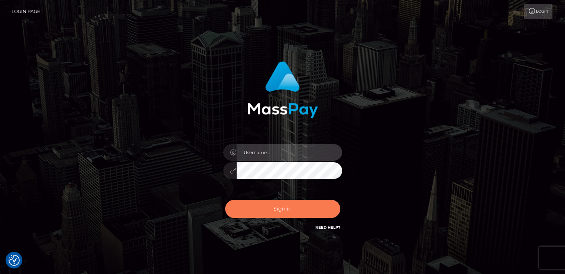
type input "catalinad"
click at [300, 208] on button "Sign in" at bounding box center [282, 209] width 115 height 18
type input "catalinad"
click at [275, 211] on button "Sign in" at bounding box center [282, 209] width 115 height 18
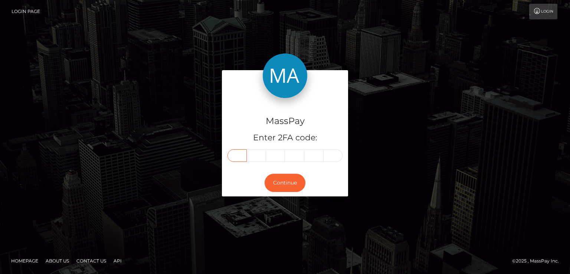
click at [239, 155] on input "text" at bounding box center [237, 155] width 19 height 13
type input "3"
type input "2"
type input "4"
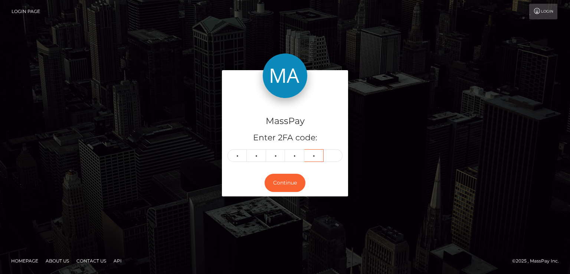
type input "4"
type input "5"
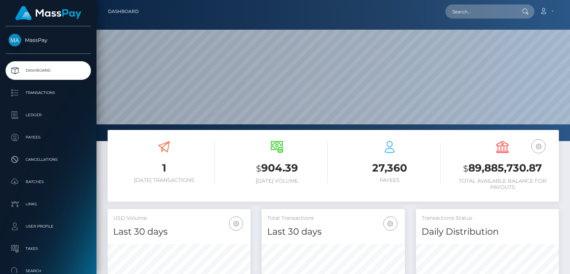
scroll to position [131, 143]
paste input "poact_FzXlUAqwKkRU"
type input "poact_FzXlUAqwKkRU"
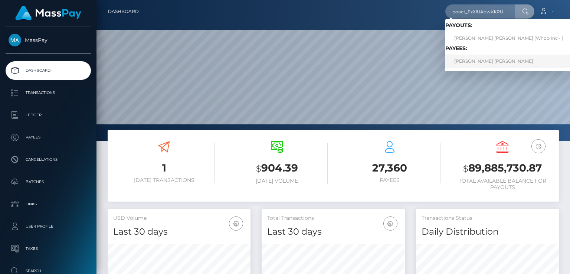
click at [488, 65] on link "[PERSON_NAME] [PERSON_NAME]" at bounding box center [509, 62] width 127 height 14
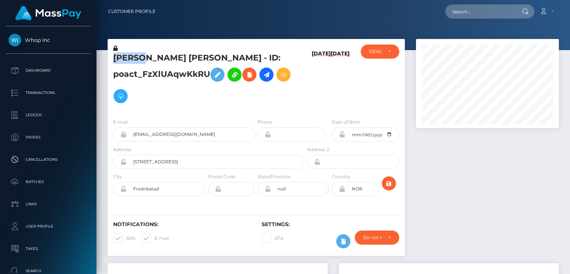
scroll to position [89, 143]
click at [156, 137] on input "fitnessbysience@gmail.com" at bounding box center [191, 134] width 128 height 14
drag, startPoint x: 156, startPoint y: 137, endPoint x: 151, endPoint y: 136, distance: 5.3
click at [151, 136] on input "fitnessbysience@gmail.com" at bounding box center [191, 134] width 128 height 14
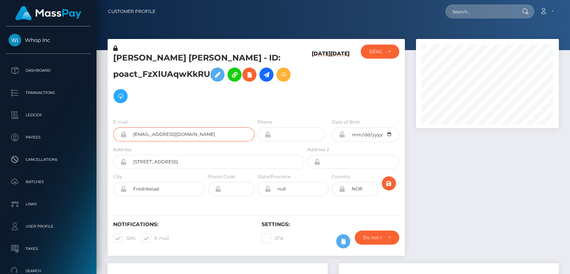
click at [151, 136] on input "fitnessbysience@gmail.com" at bounding box center [191, 134] width 128 height 14
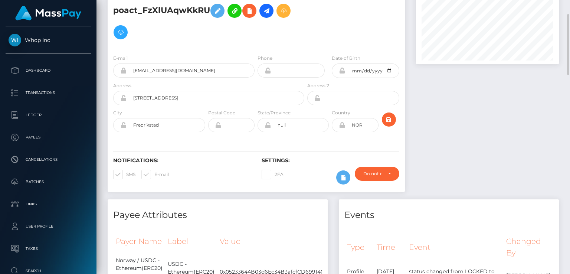
scroll to position [0, 0]
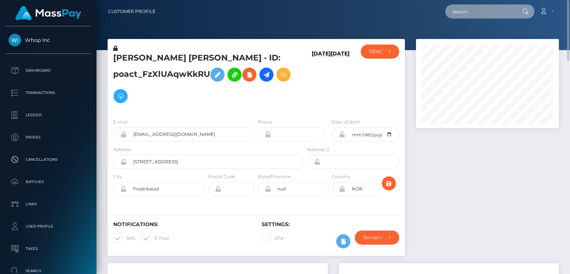
paste input "poact_modEQcphZ9pT"
type input "poact_modEQcphZ9pT"
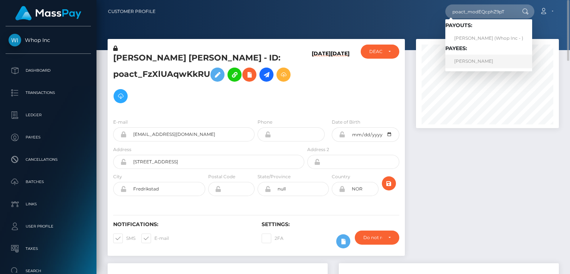
click at [474, 63] on link "KUSHTRIM THACI" at bounding box center [489, 62] width 87 height 14
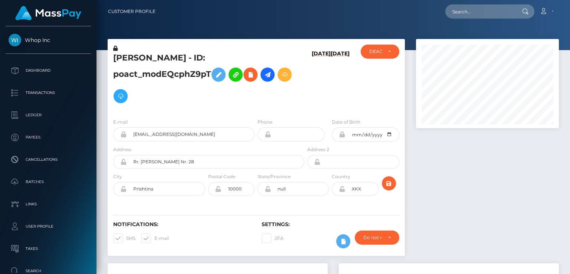
scroll to position [89, 143]
paste input "poact_pHNxksWMLYqJ"
type input "poact_pHNxksWMLYqJ"
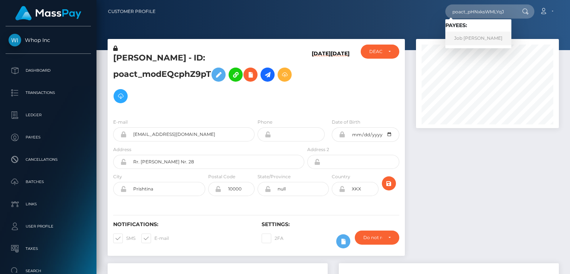
click at [472, 43] on link "Job Dean" at bounding box center [479, 39] width 66 height 14
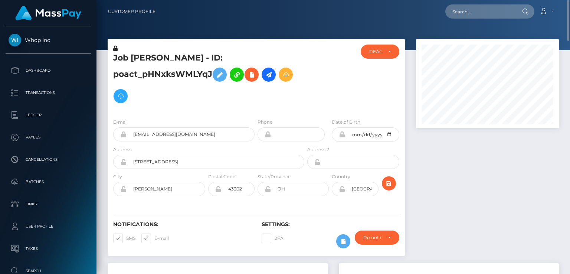
click at [193, 64] on h5 "Job [PERSON_NAME] - ID: poact_pHNxksWMLYqJ" at bounding box center [206, 79] width 187 height 55
click at [193, 64] on h5 "Job Dean - ID: poact_pHNxksWMLYqJ" at bounding box center [206, 79] width 187 height 55
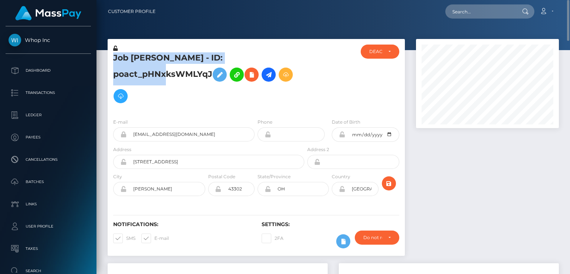
click at [193, 64] on h5 "Job Dean - ID: poact_pHNxksWMLYqJ" at bounding box center [206, 79] width 187 height 55
copy h5 "Job Dean - ID: poact_pHNxksWMLYqJ"
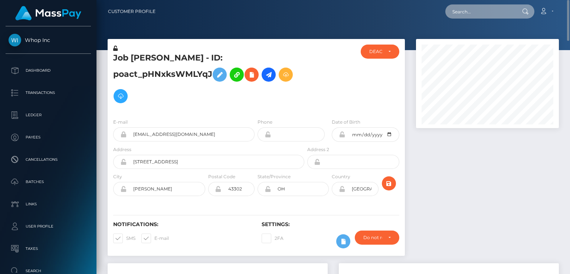
paste input "poact_modEQcphZ9pT"
type input "poact_modEQcphZ9pT"
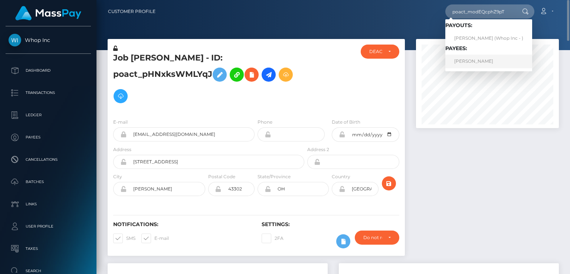
click at [482, 65] on link "KUSHTRIM THACI" at bounding box center [489, 62] width 87 height 14
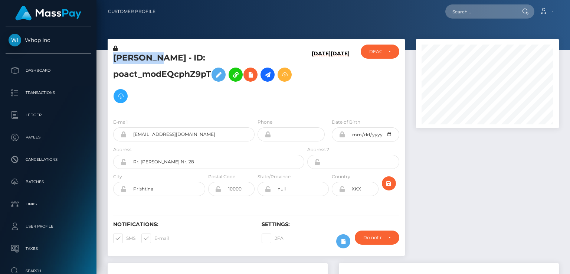
scroll to position [89, 143]
click at [174, 136] on input "kushttrim+fd6a20575e@gmail.com" at bounding box center [191, 134] width 128 height 14
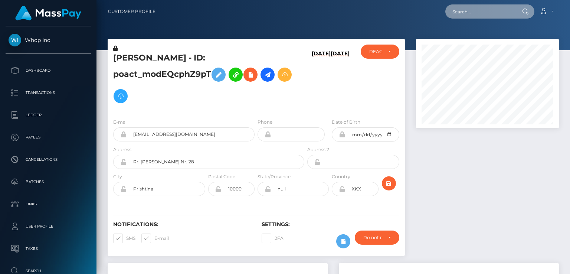
paste input "poact_Ers1sAICFINV"
type input "poact_Ers1sAICFINV"
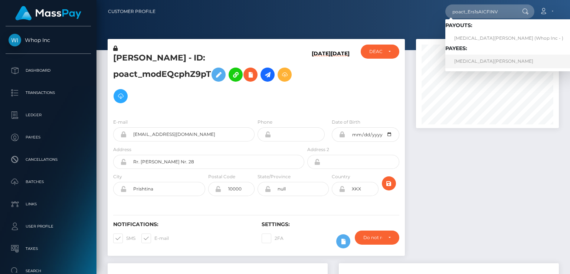
click at [476, 61] on link "NIKITA EZHOV" at bounding box center [509, 62] width 127 height 14
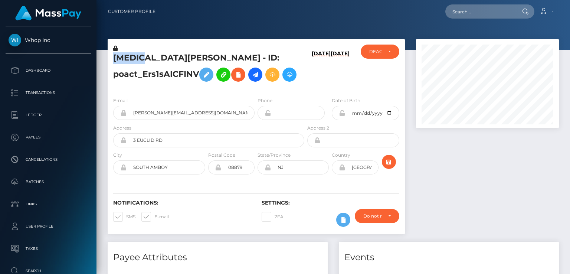
scroll to position [89, 143]
click at [163, 120] on input "[PERSON_NAME][EMAIL_ADDRESS][DOMAIN_NAME]" at bounding box center [191, 113] width 128 height 14
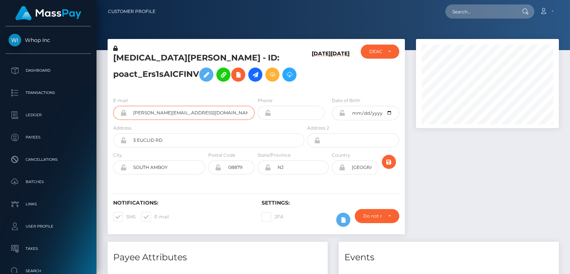
click at [163, 120] on input "[PERSON_NAME][EMAIL_ADDRESS][DOMAIN_NAME]" at bounding box center [191, 113] width 128 height 14
click at [478, 13] on input "text" at bounding box center [481, 11] width 70 height 14
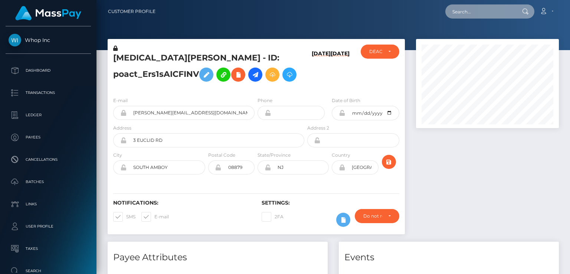
paste input "poact_PgXqPdpnCEdi"
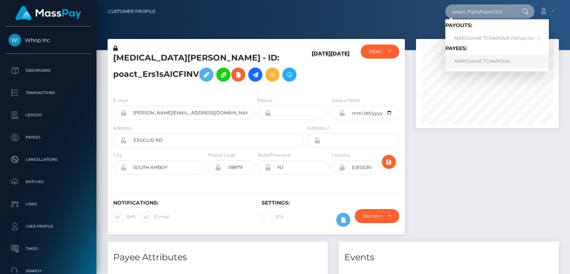
type input "poact_PgXqPdpnCEdi"
click at [472, 66] on link "MAROUANE TCHAROUA" at bounding box center [498, 62] width 104 height 14
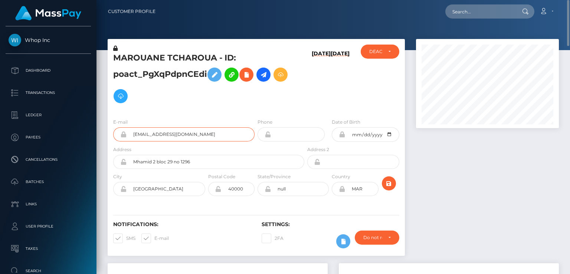
click at [151, 136] on input "wkizou18@gmail.com" at bounding box center [191, 134] width 128 height 14
click at [141, 56] on h5 "MAROUANE TCHAROUA - ID: poact_PgXqPdpnCEdi" at bounding box center [206, 79] width 187 height 55
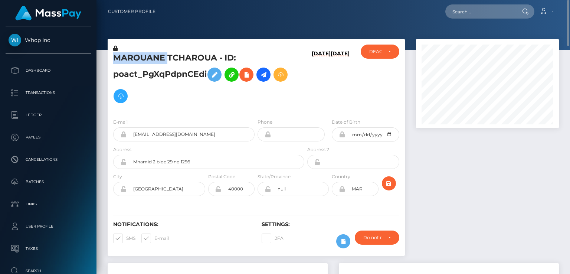
copy h5 "MAROUANE"
click at [466, 11] on input "text" at bounding box center [481, 11] width 70 height 14
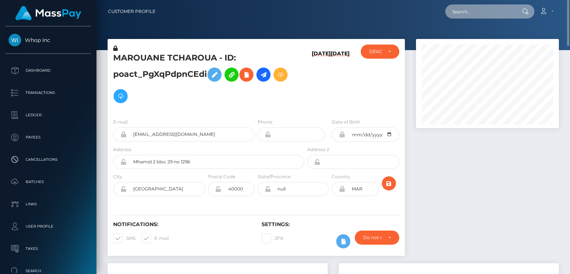
paste input "401958181539946496"
type input "401958181539946496"
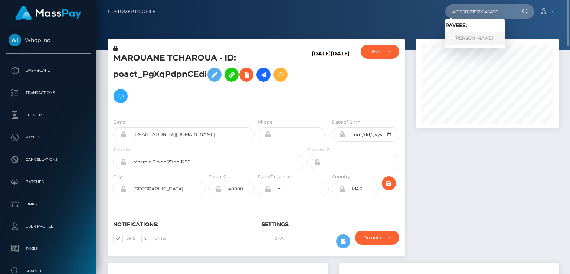
click at [478, 37] on link "ANNA ROMANOVA" at bounding box center [475, 39] width 59 height 14
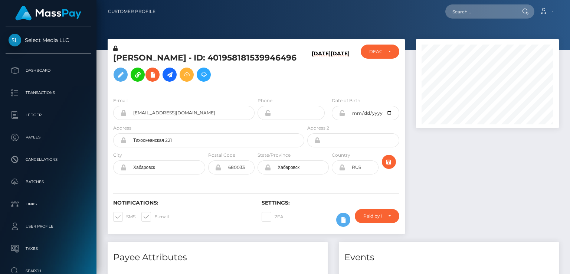
scroll to position [89, 143]
click at [150, 75] on h5 "ANNA ROMANOVA - ID: 401958181539946496" at bounding box center [206, 68] width 187 height 33
copy h5 "401958181539946496"
click at [160, 79] on button at bounding box center [153, 75] width 14 height 14
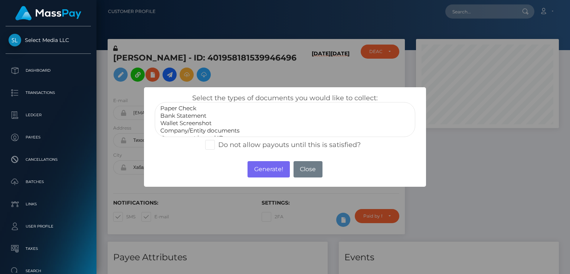
scroll to position [15, 0]
select select "Government issued ID"
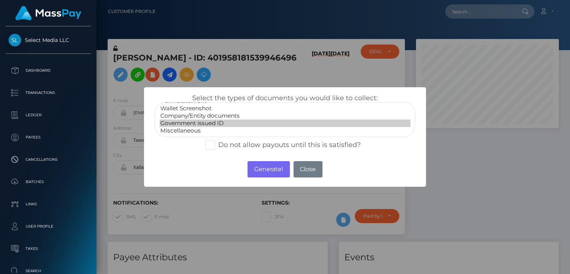
click at [206, 125] on option "Government issued ID" at bounding box center [285, 123] width 251 height 7
click at [271, 169] on button "Generate!" at bounding box center [269, 169] width 42 height 16
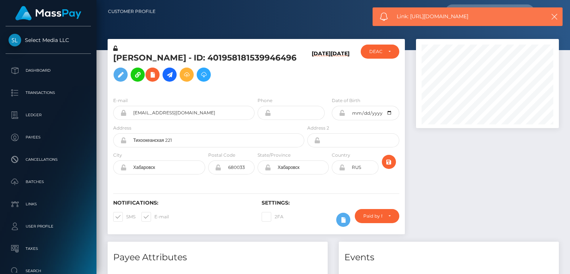
click at [432, 17] on span "Link: https://l.maspay.io/DgAUc" at bounding box center [467, 17] width 141 height 8
copy span "Link: https://l.maspay.io/DgAUc"
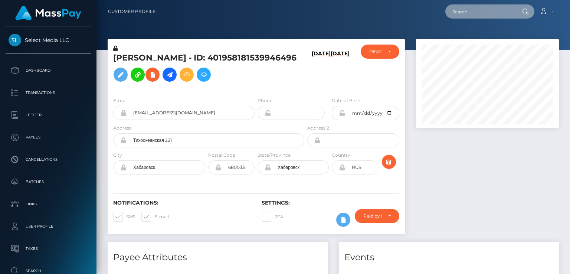
paste input "sharkecomlatam@gmail.com"
type input "sharkecomlatam@gmail.com"
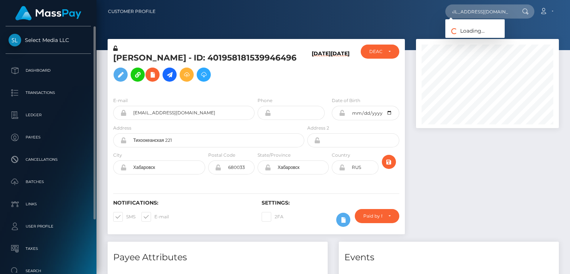
scroll to position [0, 0]
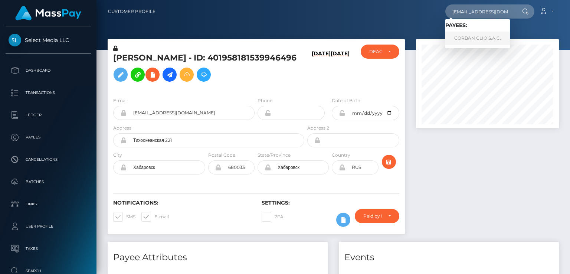
click at [481, 36] on link "CORBAN CLIO S.A.C." at bounding box center [478, 39] width 65 height 14
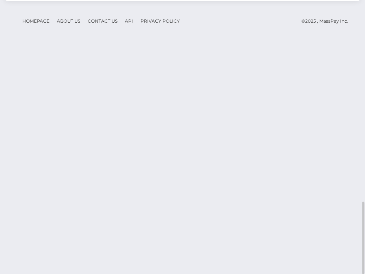
scroll to position [89, 107]
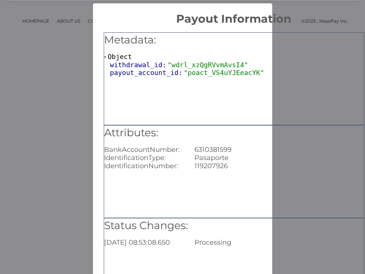
scroll to position [0, 0]
click at [39, 223] on div "× Payout Information Metadata: Object withdrawal_id: "wdrl_xzQgRVvmAvsI4" payou…" at bounding box center [182, 137] width 365 height 274
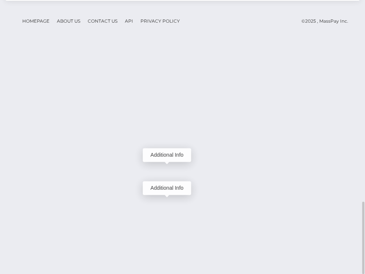
scroll to position [89, 107]
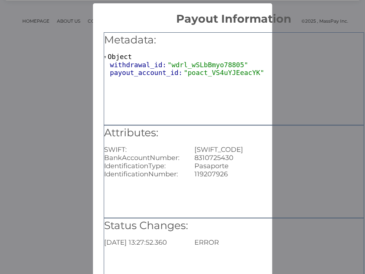
click at [54, 215] on div "× Payout Information Metadata: Object withdrawal_id: "wdrl_wSLbBmyo78805" payou…" at bounding box center [182, 137] width 365 height 274
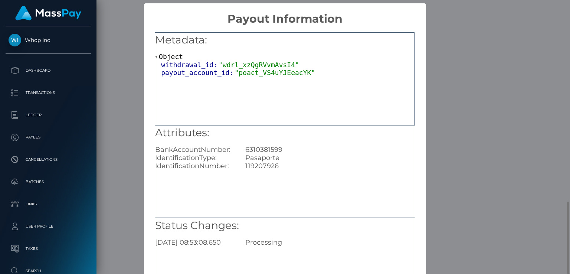
scroll to position [371178, 371124]
click at [125, 215] on div "× Payout Information Metadata: Object withdrawal_id: "wdrl_xzQgRVvmAvsI4" payou…" at bounding box center [285, 137] width 570 height 274
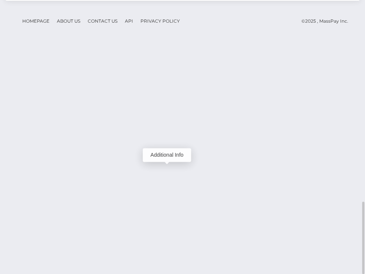
scroll to position [762, 0]
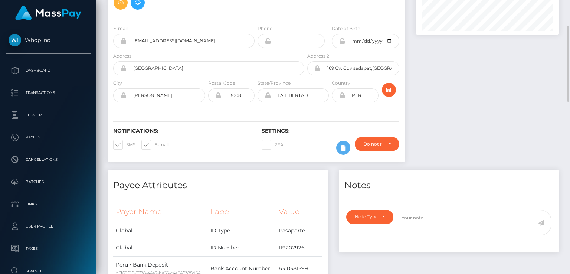
scroll to position [0, 0]
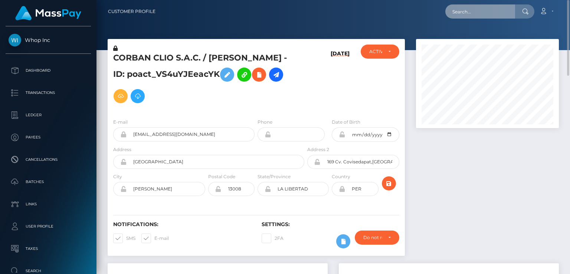
click at [466, 5] on input "text" at bounding box center [481, 11] width 70 height 14
paste input "[EMAIL_ADDRESS][DOMAIN_NAME]"
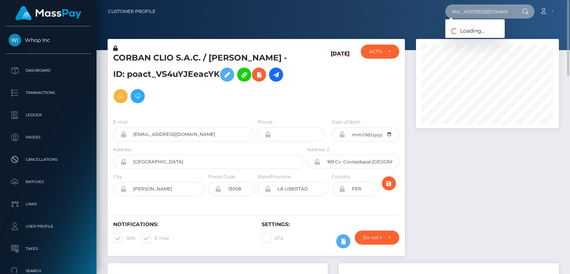
type input "[EMAIL_ADDRESS][DOMAIN_NAME]"
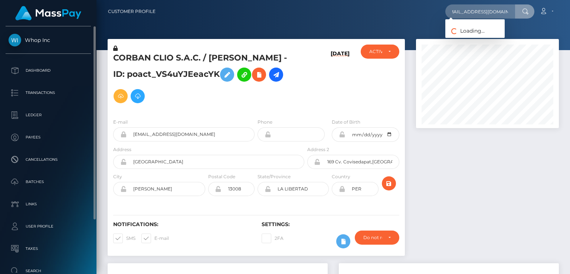
scroll to position [0, 0]
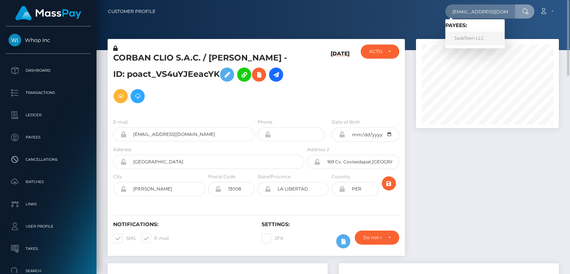
drag, startPoint x: 467, startPoint y: 39, endPoint x: 429, endPoint y: 42, distance: 38.3
click at [467, 39] on link "JadeTeen LLC" at bounding box center [475, 39] width 59 height 14
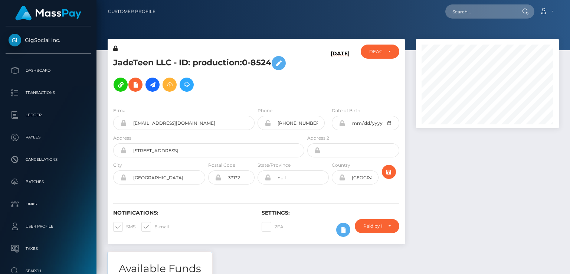
scroll to position [89, 143]
click at [175, 60] on h5 "JadeTeen LLC - ID: production:0-8524" at bounding box center [206, 73] width 187 height 43
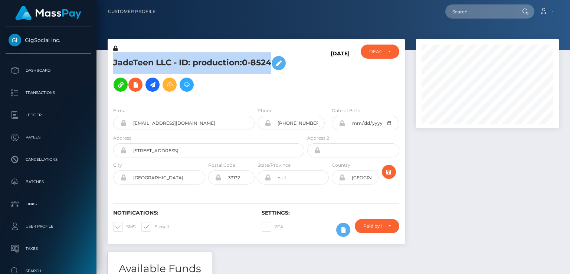
copy h5 "JadeTeen LLC - ID: production:0-8524"
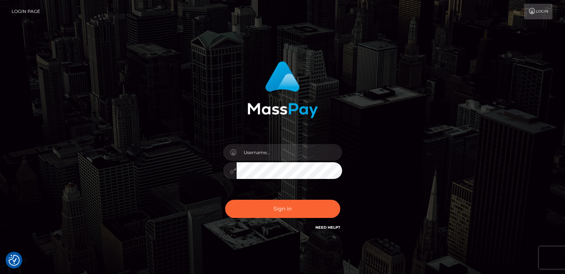
checkbox input "true"
